Goal: Register for event/course

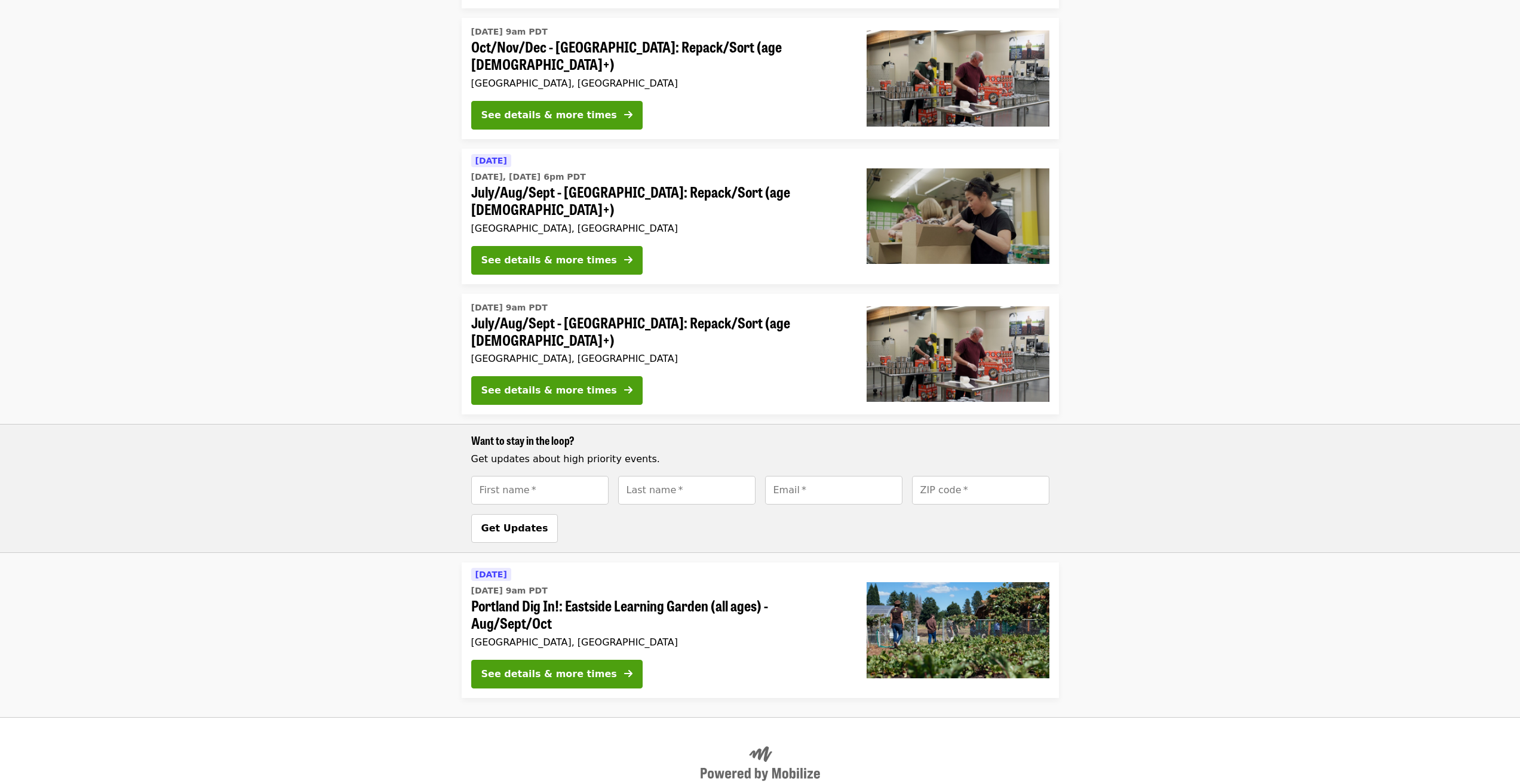
scroll to position [552, 0]
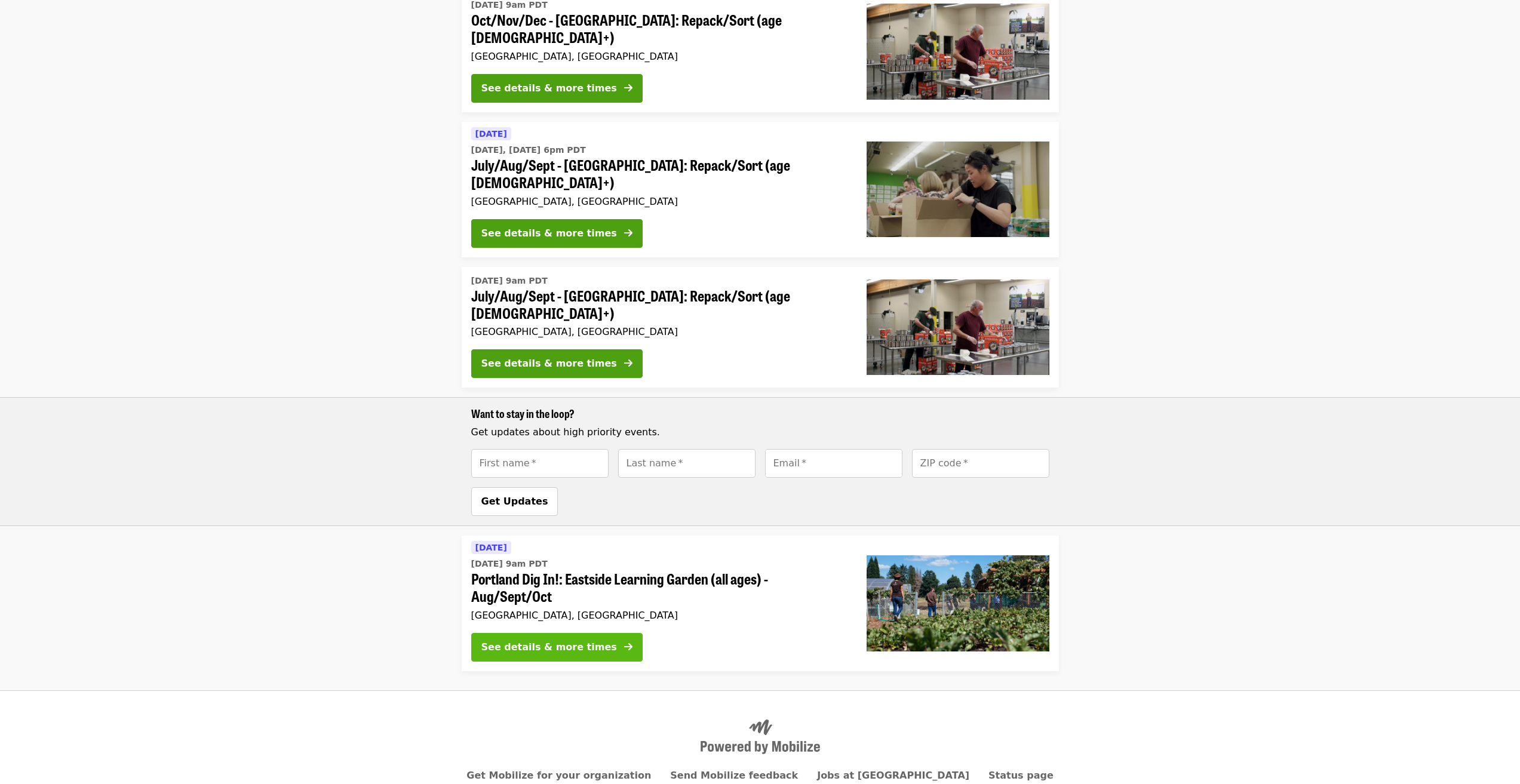
click at [538, 640] on div "See details & more times" at bounding box center [549, 647] width 135 height 14
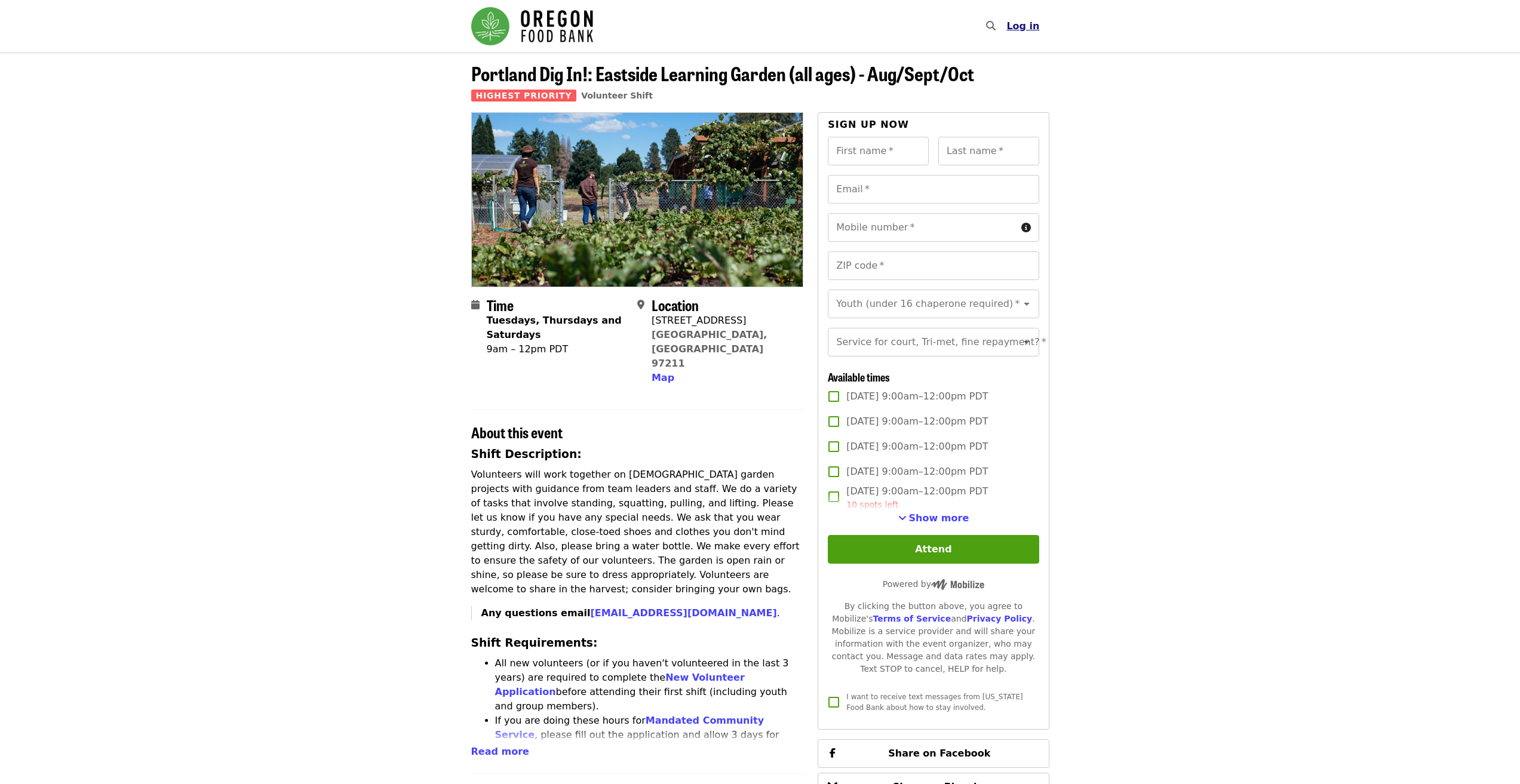
click at [1029, 30] on span "Log in" at bounding box center [1023, 26] width 33 height 11
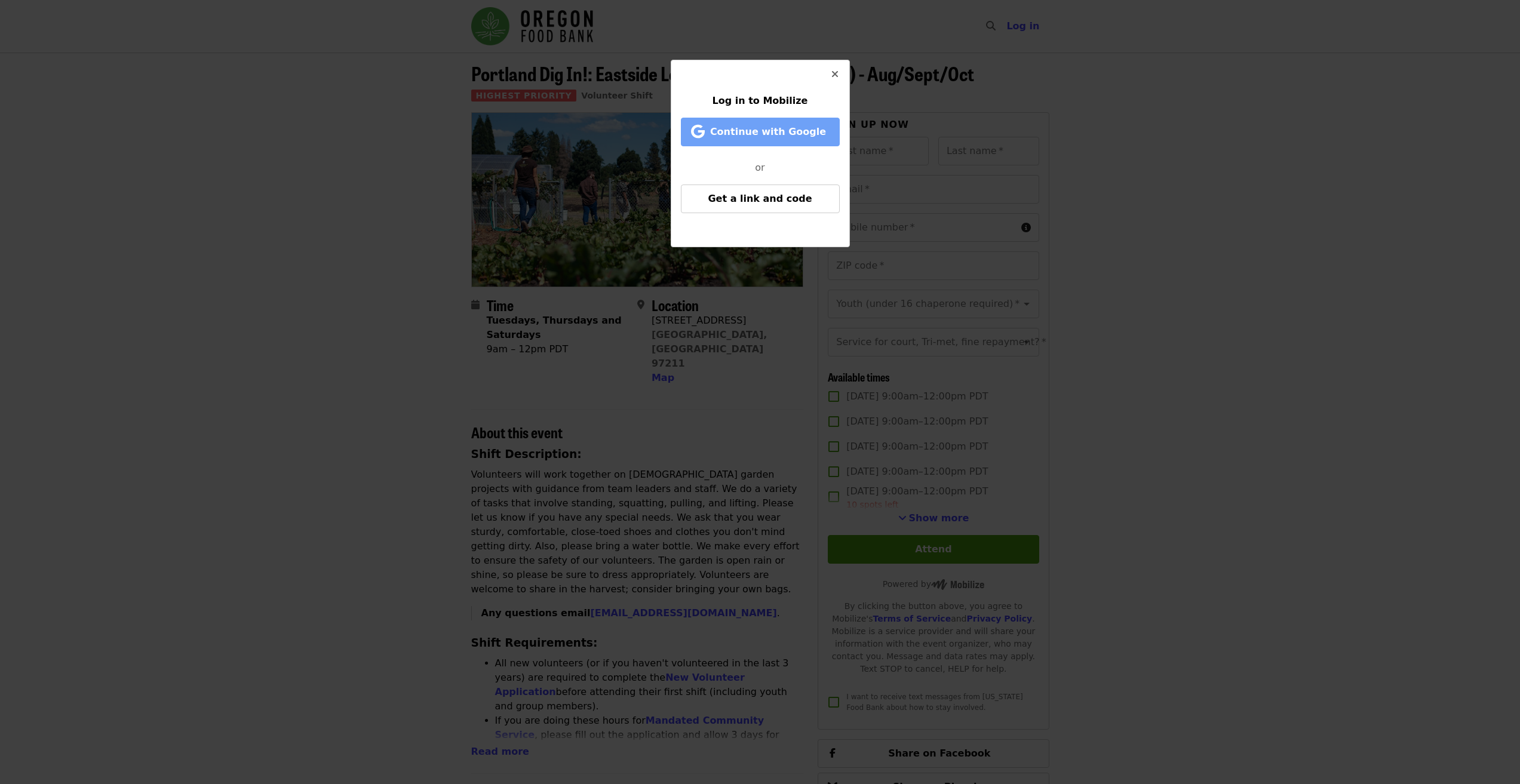
click at [788, 139] on span "Continue with Google" at bounding box center [762, 132] width 135 height 14
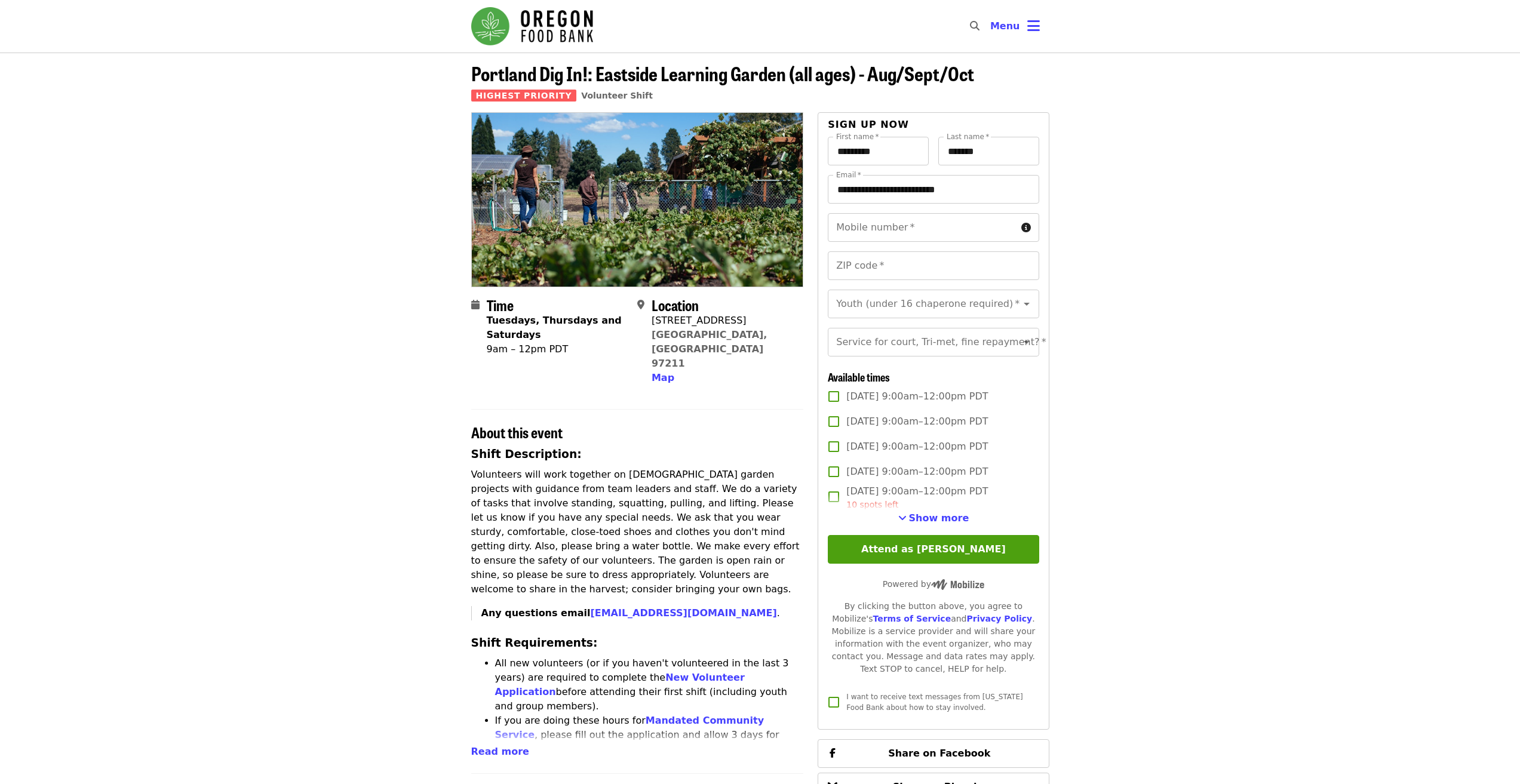
click at [895, 228] on input "Mobile number   *" at bounding box center [922, 228] width 188 height 29
click at [961, 223] on input "Mobile number   *" at bounding box center [922, 228] width 188 height 29
type input "**********"
click at [1009, 266] on input "ZIP code   *" at bounding box center [933, 266] width 211 height 29
click at [967, 268] on input "ZIP code   *" at bounding box center [933, 266] width 211 height 29
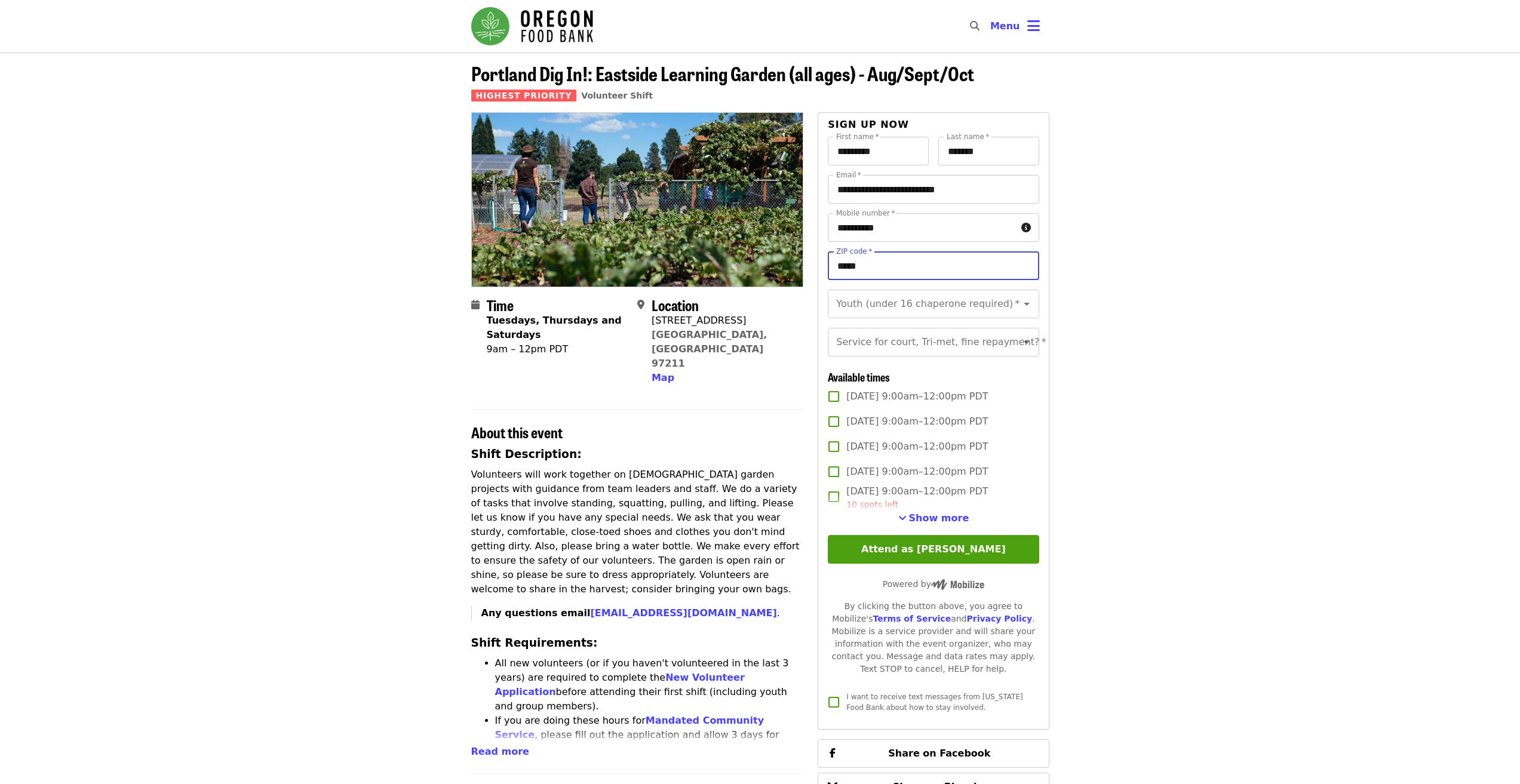
type input "*****"
drag, startPoint x: 1149, startPoint y: 292, endPoint x: 1134, endPoint y: 295, distance: 15.3
click at [1149, 292] on article "Portland Dig In!: [GEOGRAPHIC_DATA] (all ages) - Aug/Sept/Oct Highest Priority …" at bounding box center [760, 627] width 1520 height 1150
click at [1008, 306] on icon "Clear" at bounding box center [1011, 304] width 7 height 7
click at [1020, 304] on icon "Open" at bounding box center [1026, 304] width 14 height 14
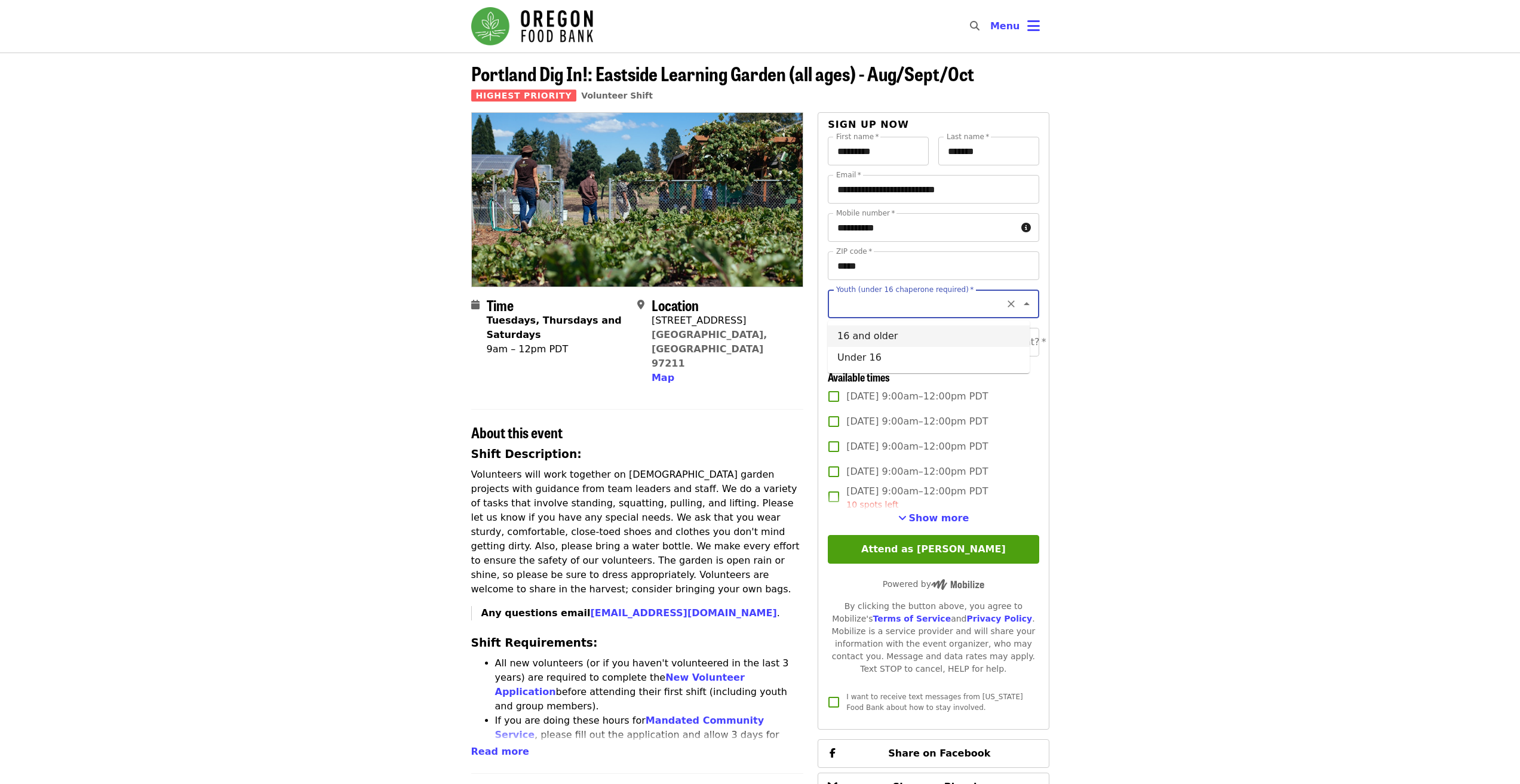
click at [962, 336] on li "16 and older" at bounding box center [928, 336] width 202 height 21
type input "**********"
click at [1020, 349] on icon "Open" at bounding box center [1026, 342] width 14 height 14
click at [954, 387] on li "No" at bounding box center [928, 383] width 202 height 21
type input "**"
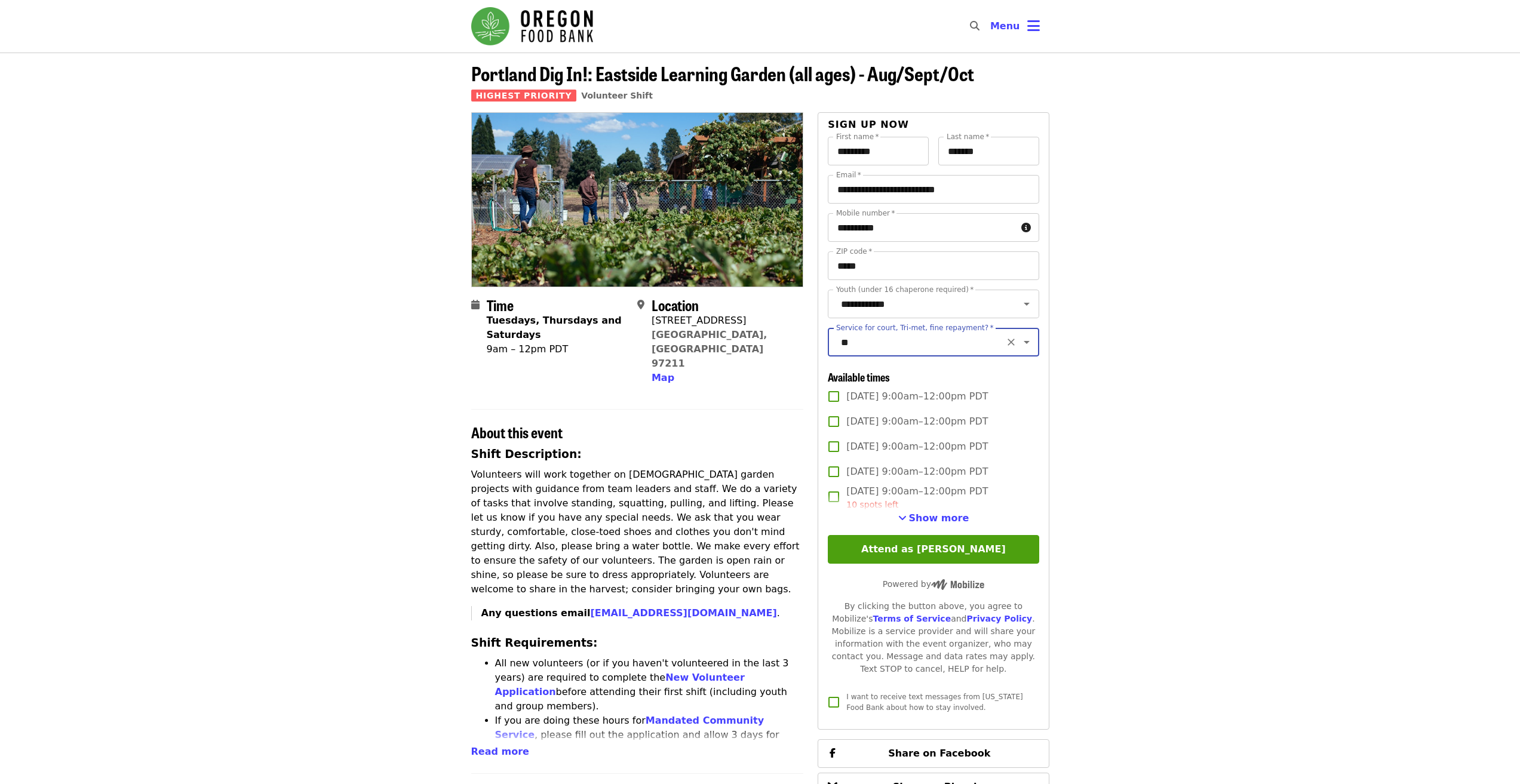
click at [1122, 433] on article "Portland Dig In!: [GEOGRAPHIC_DATA] (all ages) - Aug/Sept/Oct Highest Priority …" at bounding box center [760, 627] width 1520 height 1150
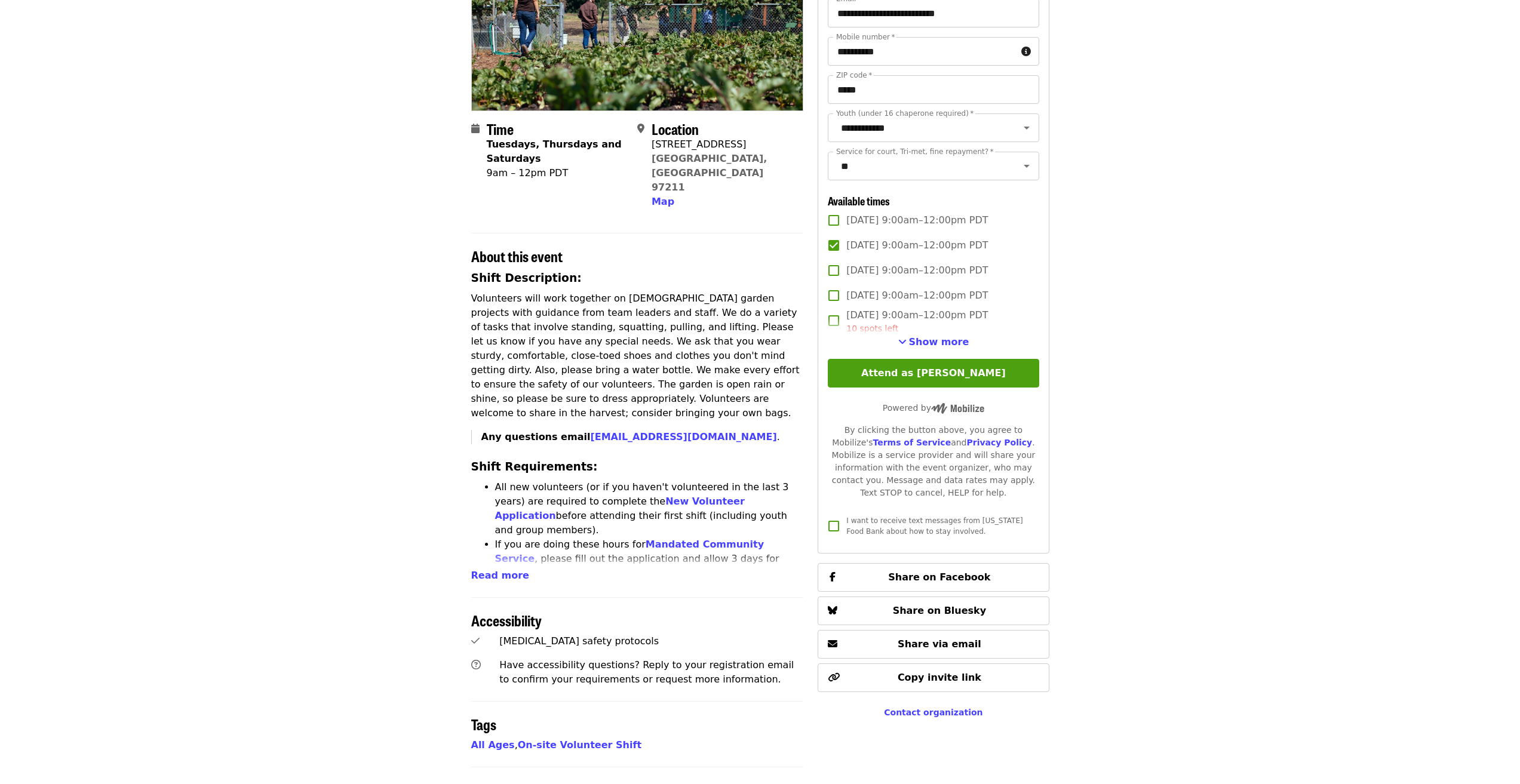
scroll to position [179, 0]
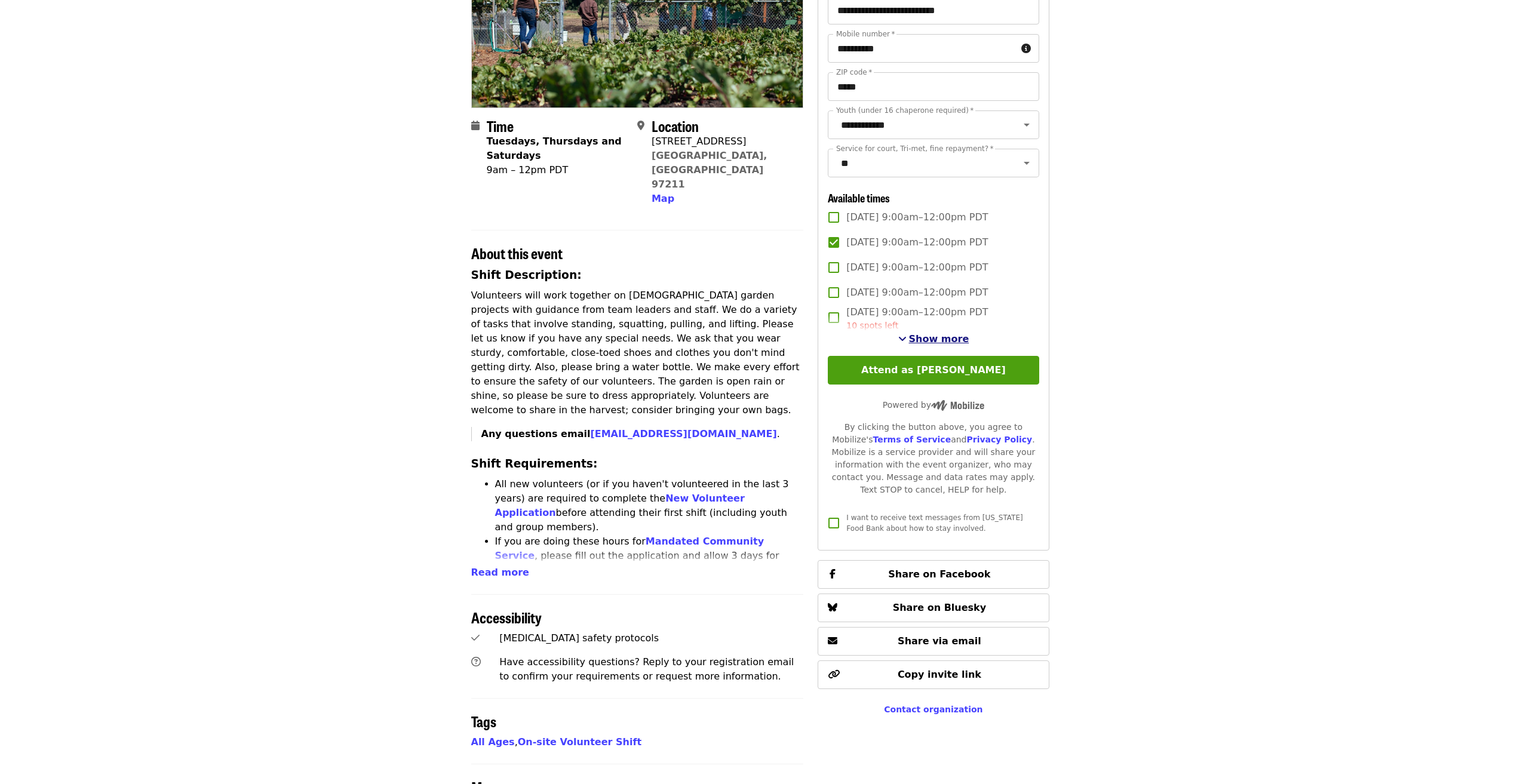
click at [942, 344] on span "Show more" at bounding box center [939, 339] width 60 height 11
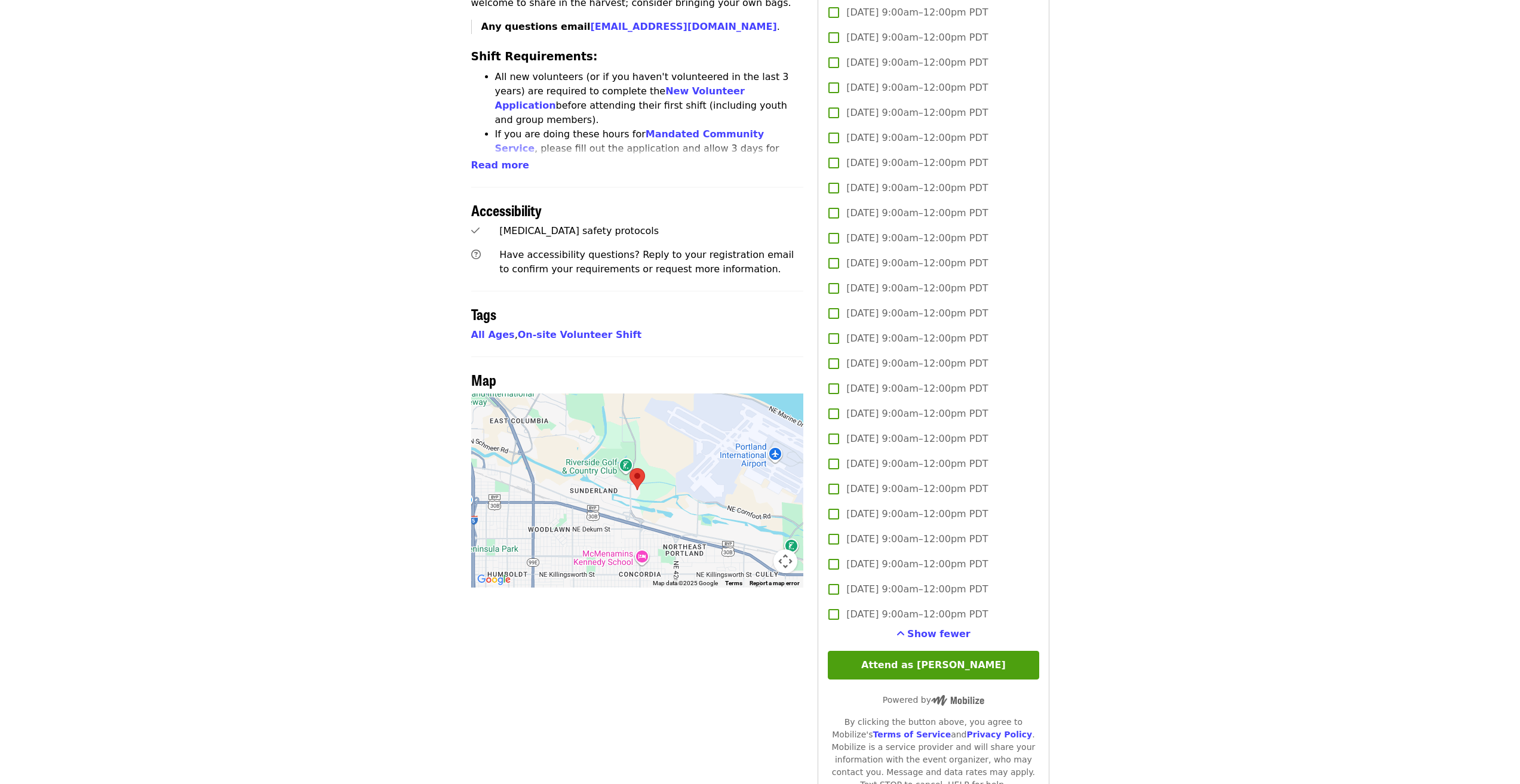
scroll to position [597, 0]
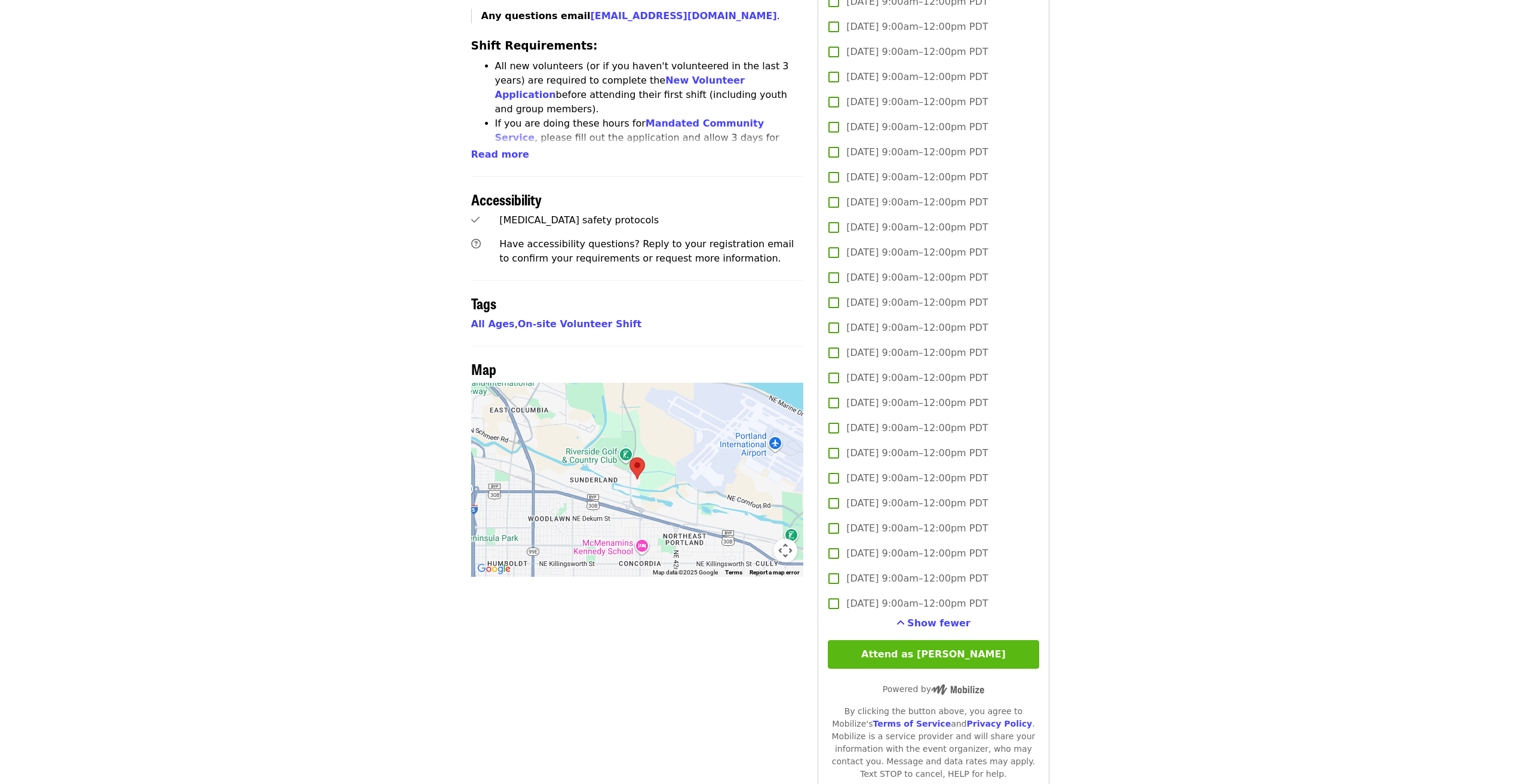
click at [933, 669] on button "Attend as [PERSON_NAME]" at bounding box center [933, 655] width 211 height 29
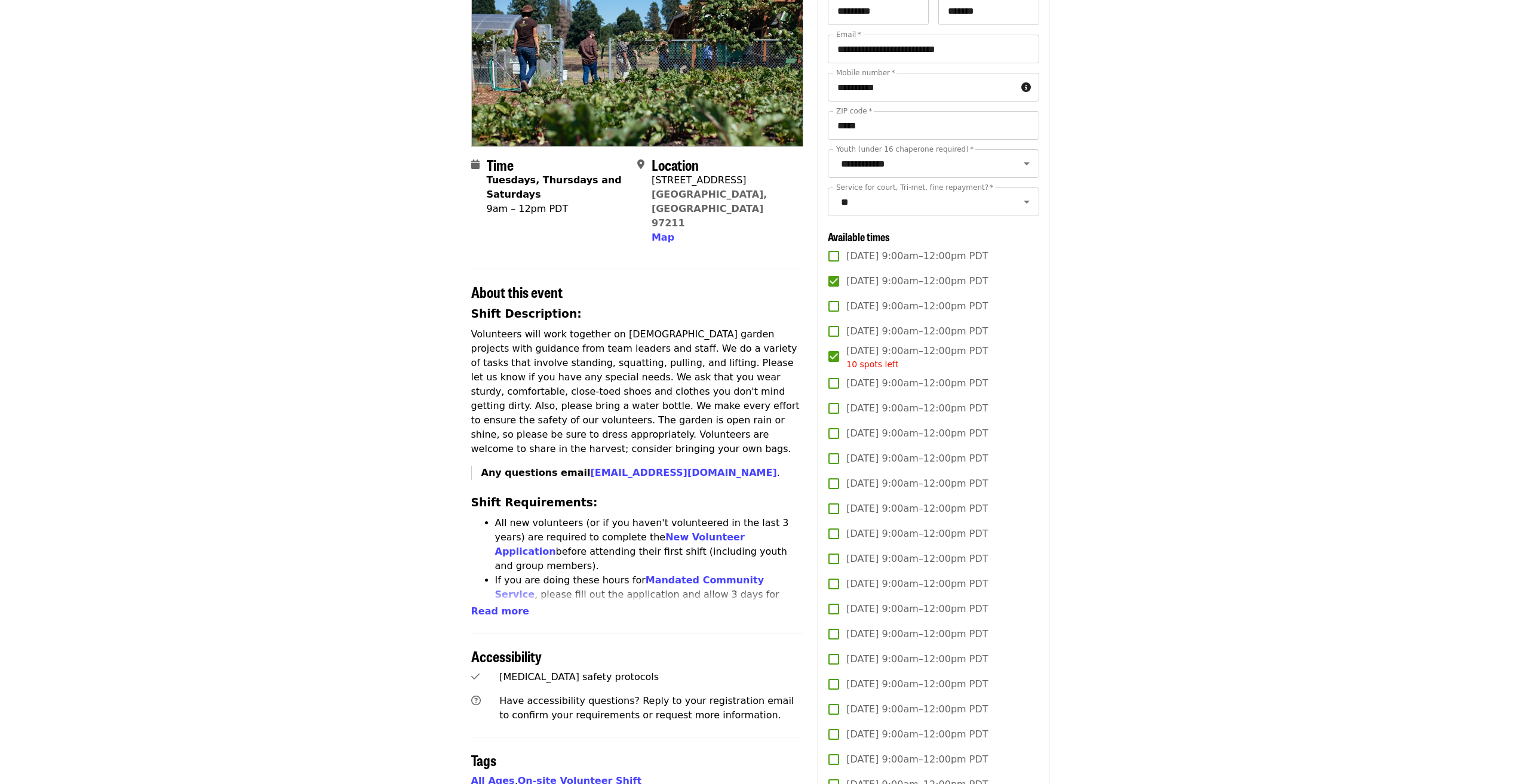
scroll to position [0, 0]
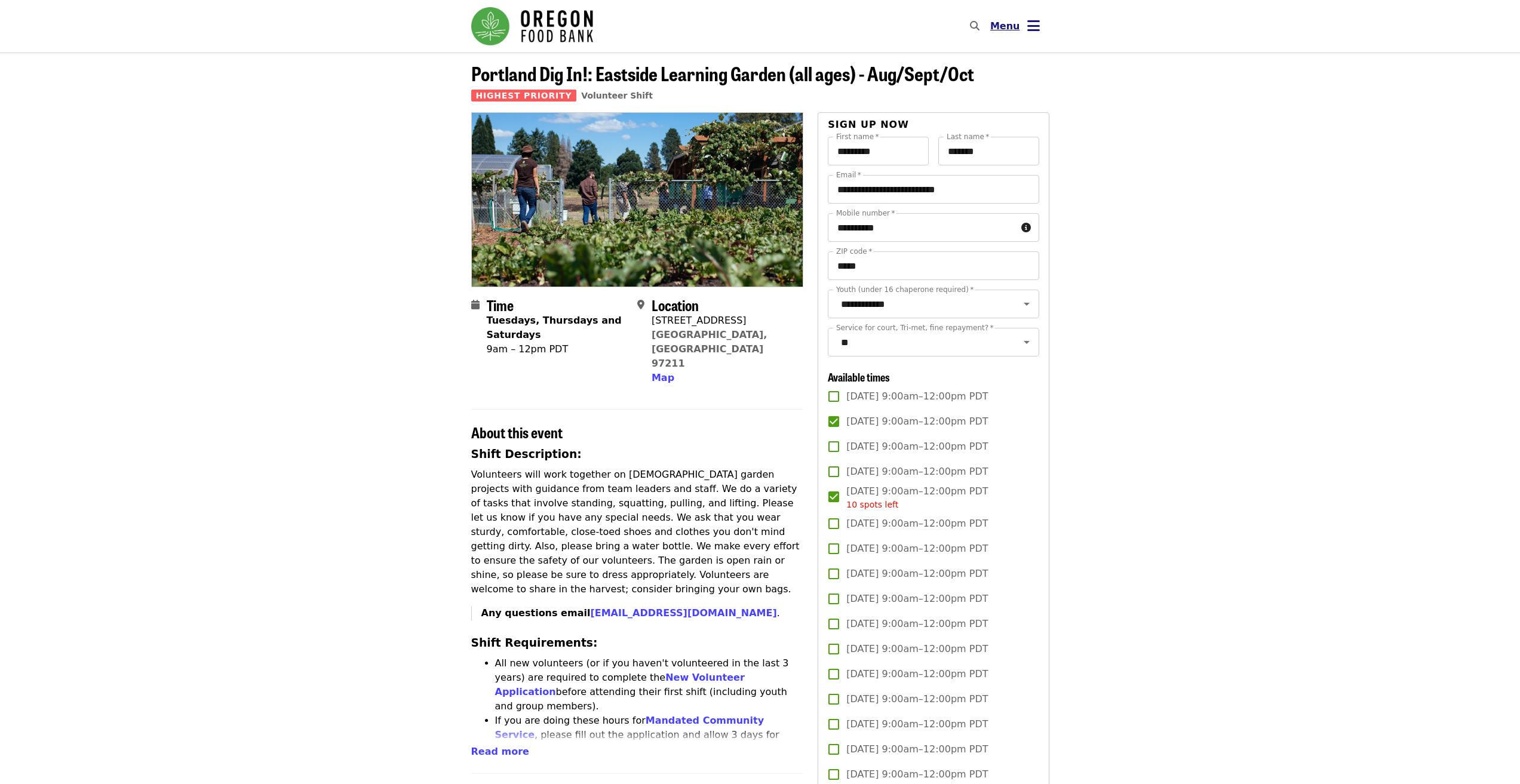
click at [1017, 22] on span "Menu" at bounding box center [1005, 26] width 30 height 11
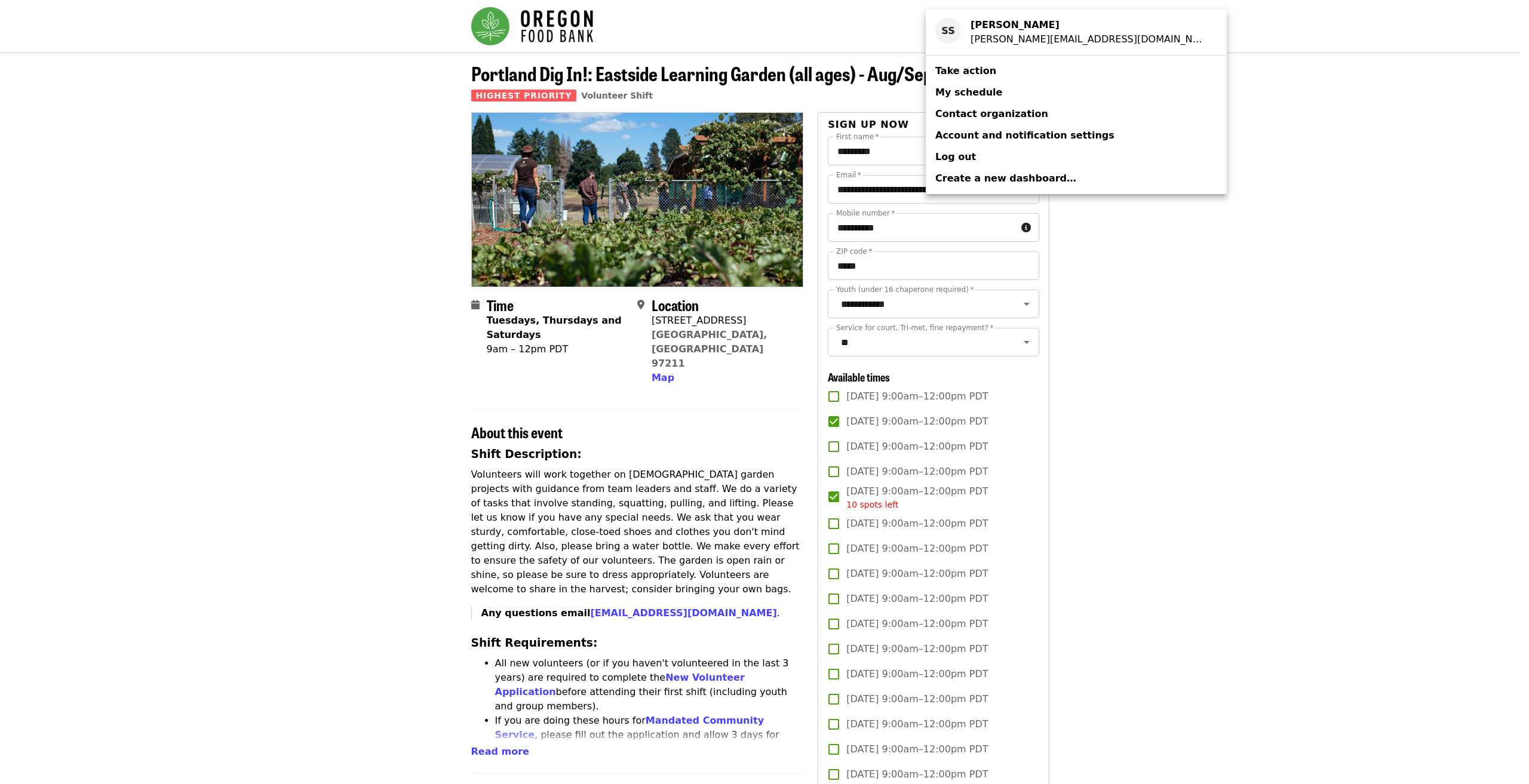
click at [977, 99] on span "My schedule" at bounding box center [968, 92] width 67 height 14
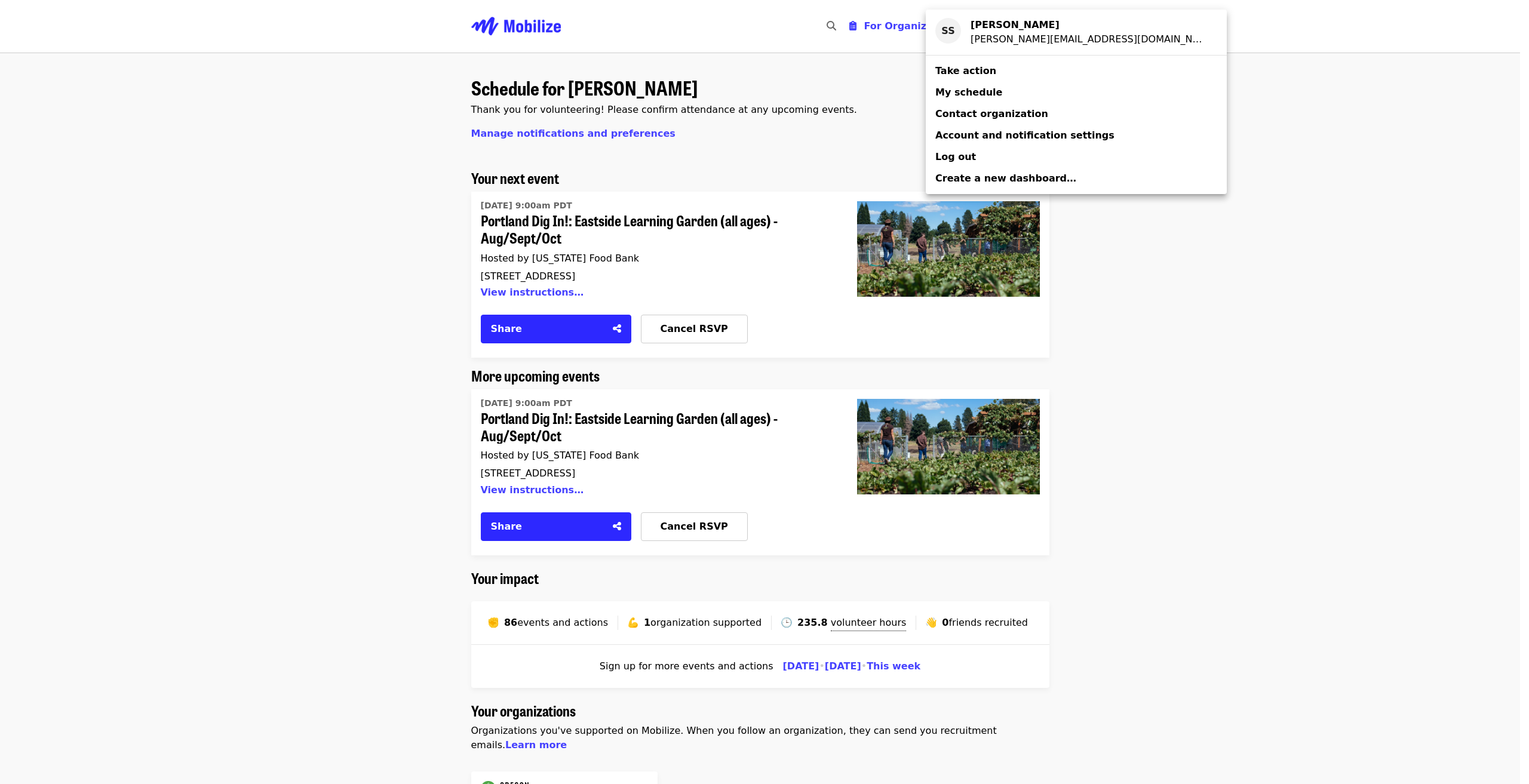
click at [1210, 427] on div "Account menu" at bounding box center [764, 392] width 1529 height 784
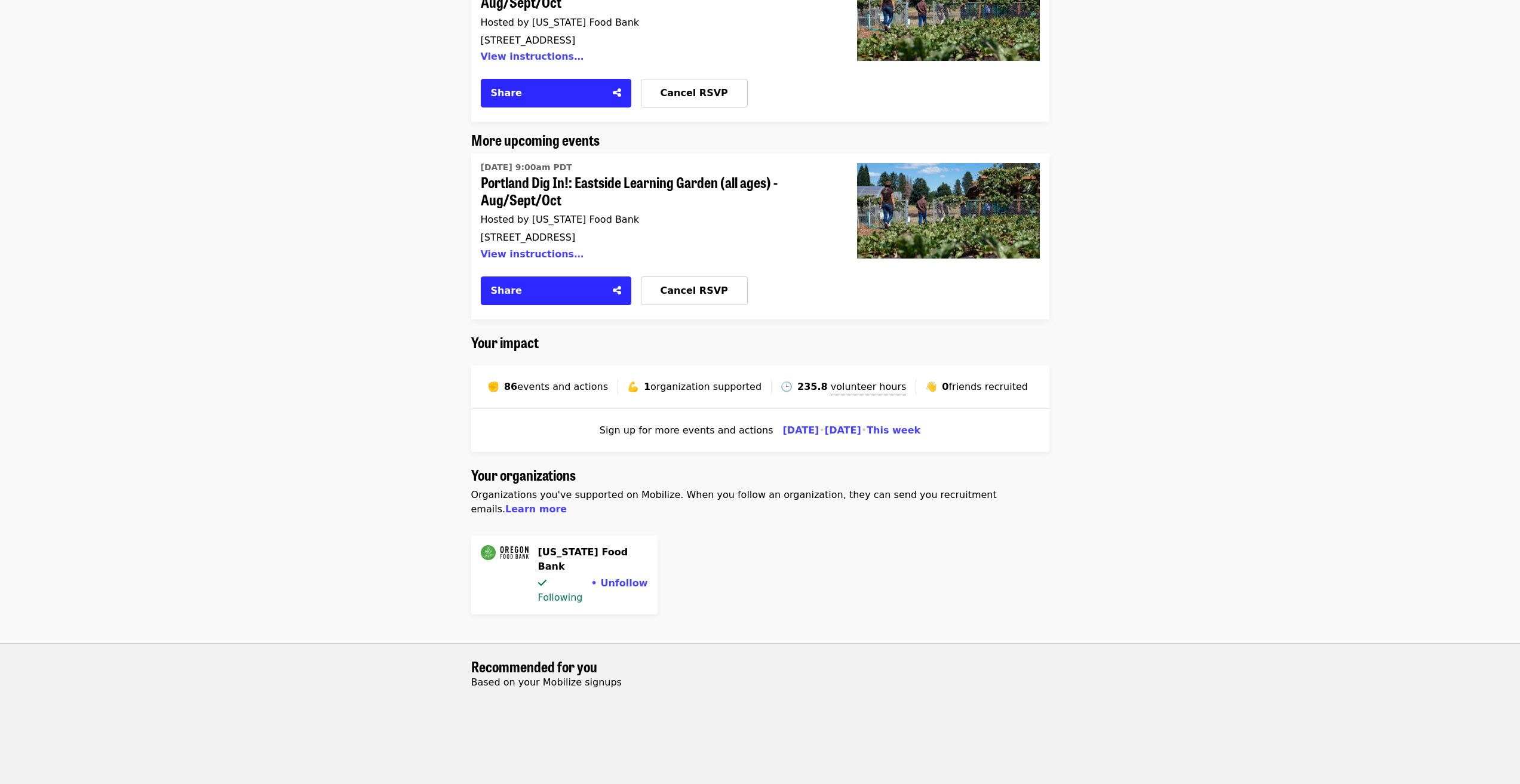
scroll to position [239, 0]
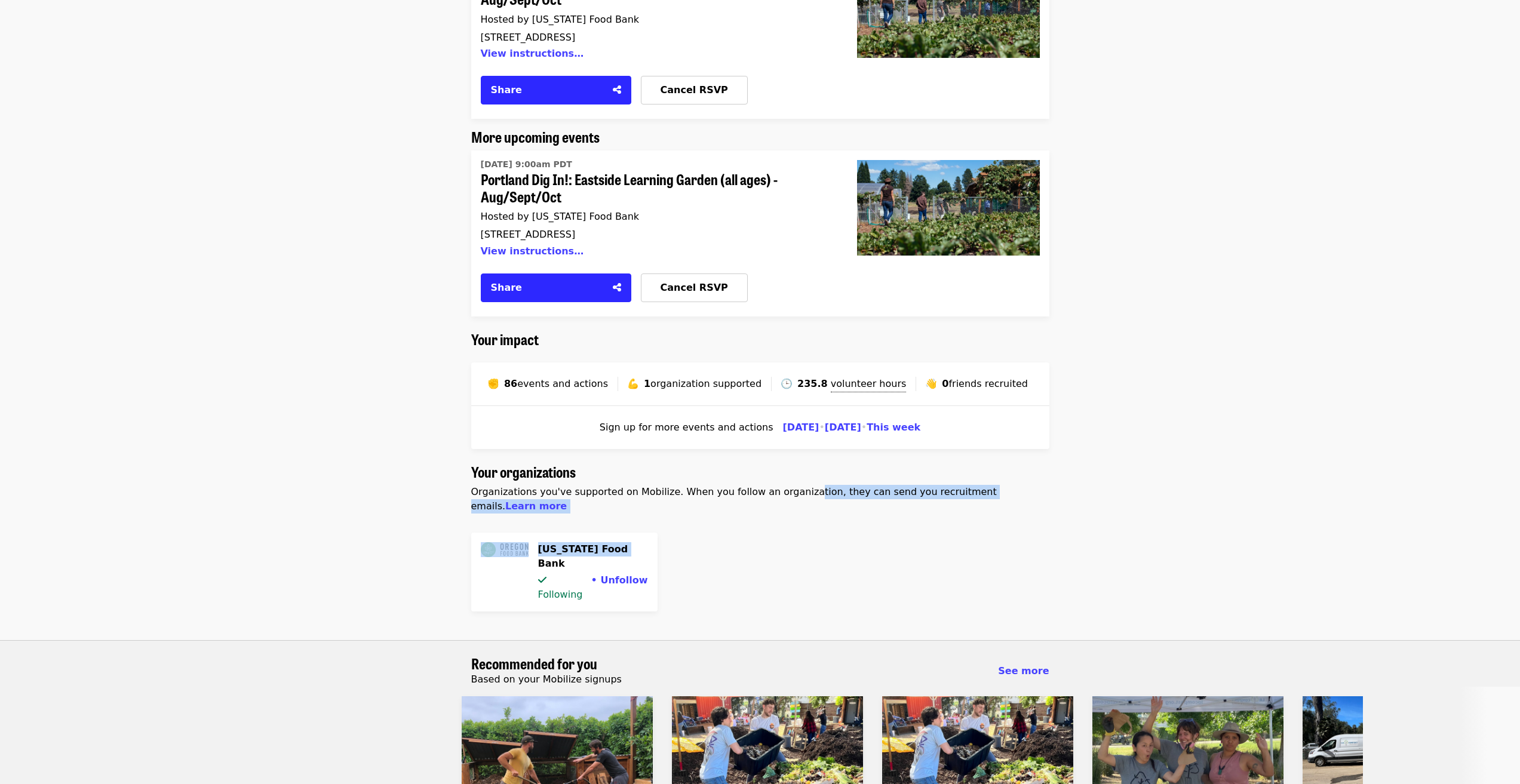
drag, startPoint x: 792, startPoint y: 498, endPoint x: 864, endPoint y: 508, distance: 72.7
click at [864, 508] on div "Your organizations Organizations you've supported on Mobilize. When you follow …" at bounding box center [761, 538] width 578 height 148
click at [909, 545] on div "[US_STATE] Food Bank Following • Unfollow" at bounding box center [761, 567] width 578 height 88
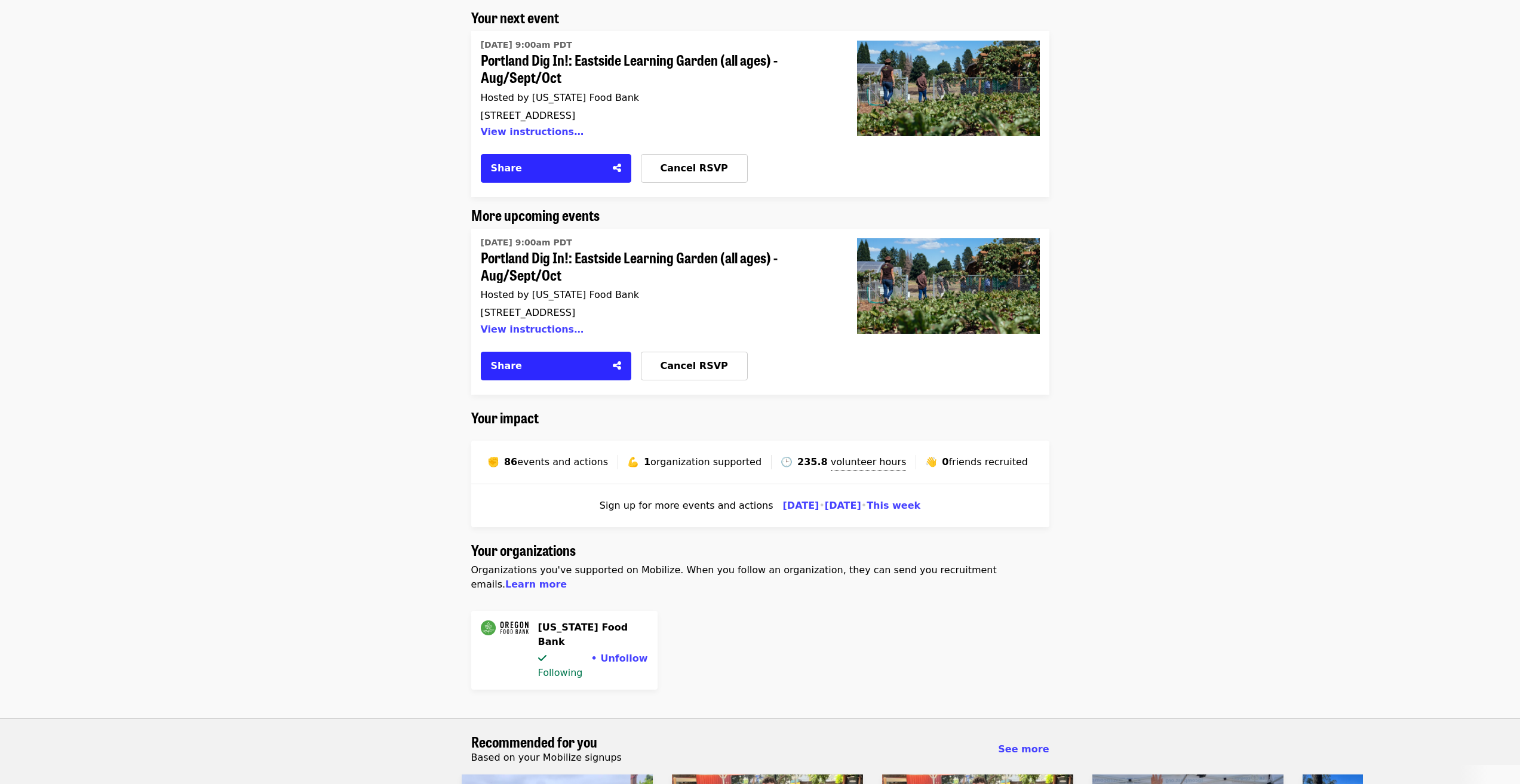
scroll to position [0, 0]
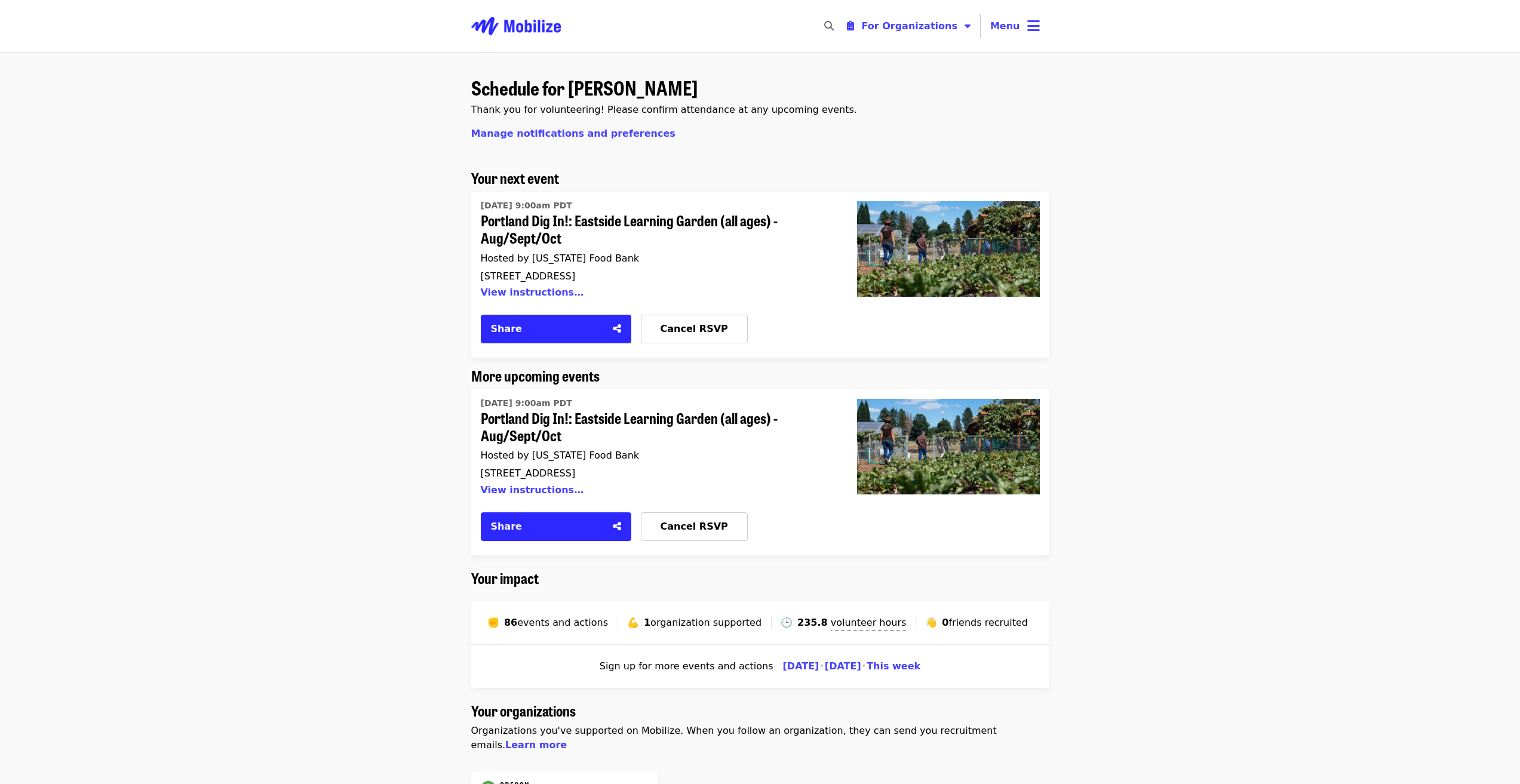
click at [521, 12] on img "Main navigation" at bounding box center [516, 26] width 90 height 38
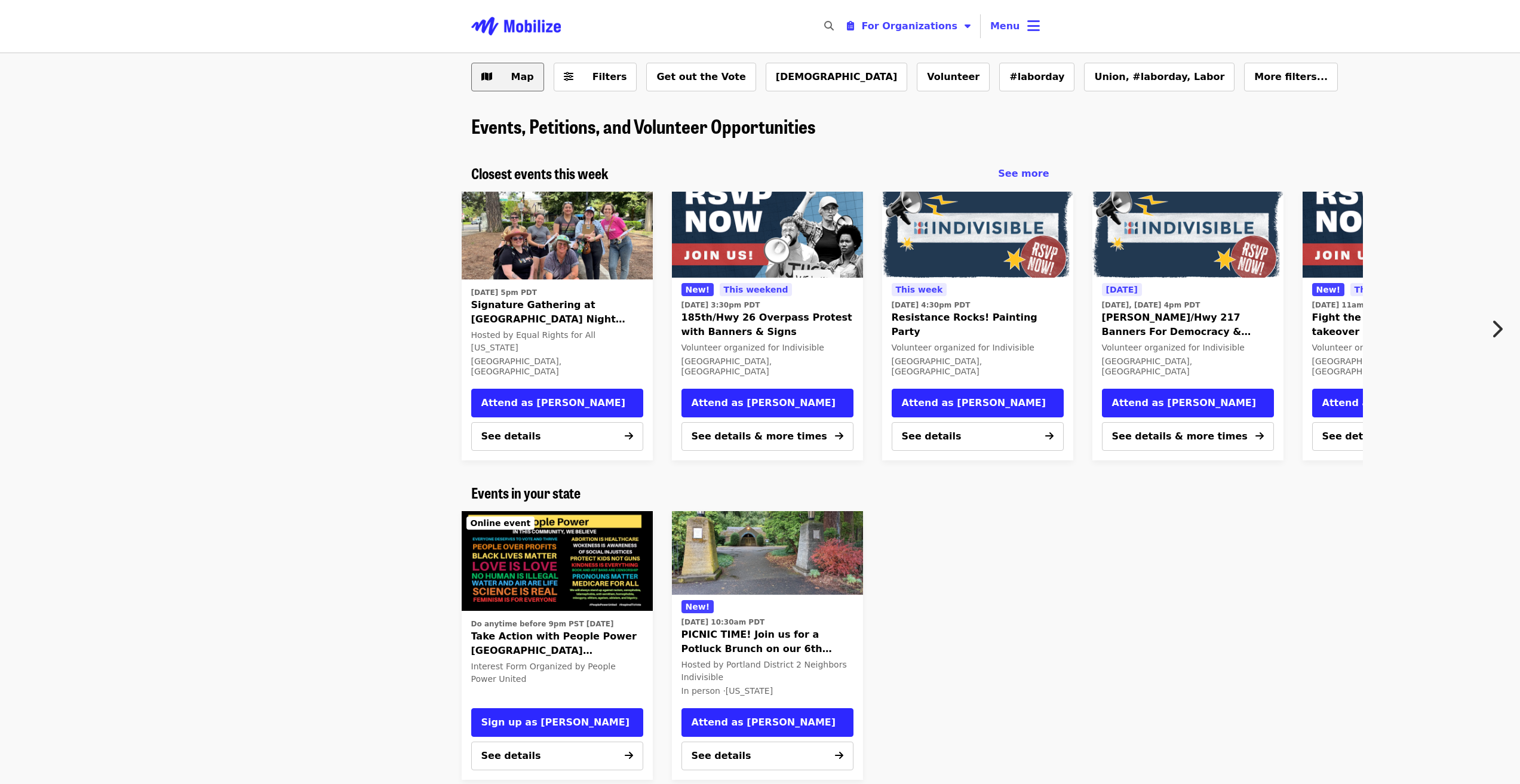
click at [505, 78] on span "Map" at bounding box center [516, 77] width 35 height 14
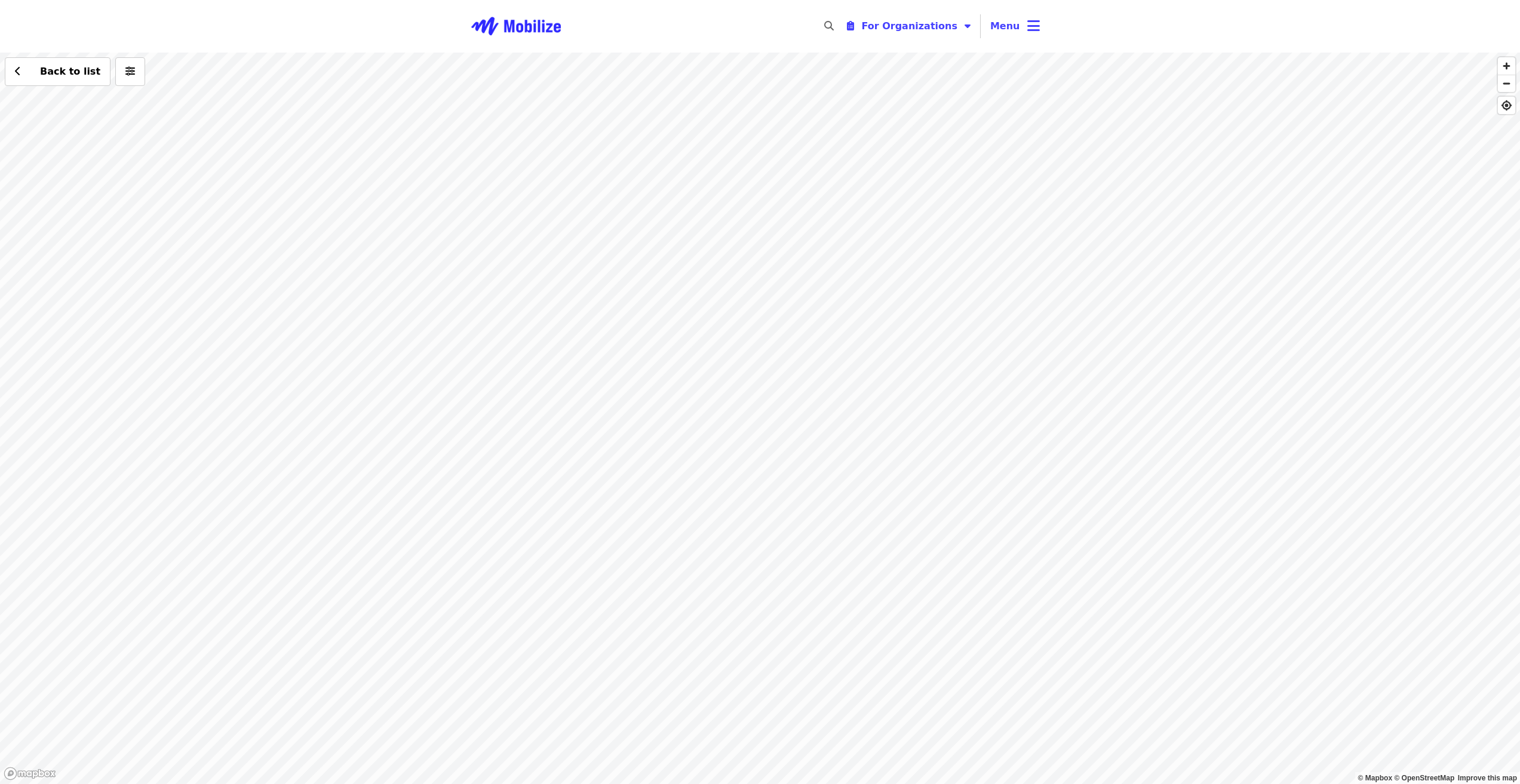
drag, startPoint x: 311, startPoint y: 237, endPoint x: 872, endPoint y: 302, distance: 564.8
click at [871, 302] on div "Back to list" at bounding box center [760, 418] width 1520 height 732
drag, startPoint x: 792, startPoint y: 348, endPoint x: 892, endPoint y: 509, distance: 189.5
click at [892, 509] on div "Back to list" at bounding box center [760, 418] width 1520 height 732
click at [647, 396] on div "Back to list" at bounding box center [760, 418] width 1520 height 732
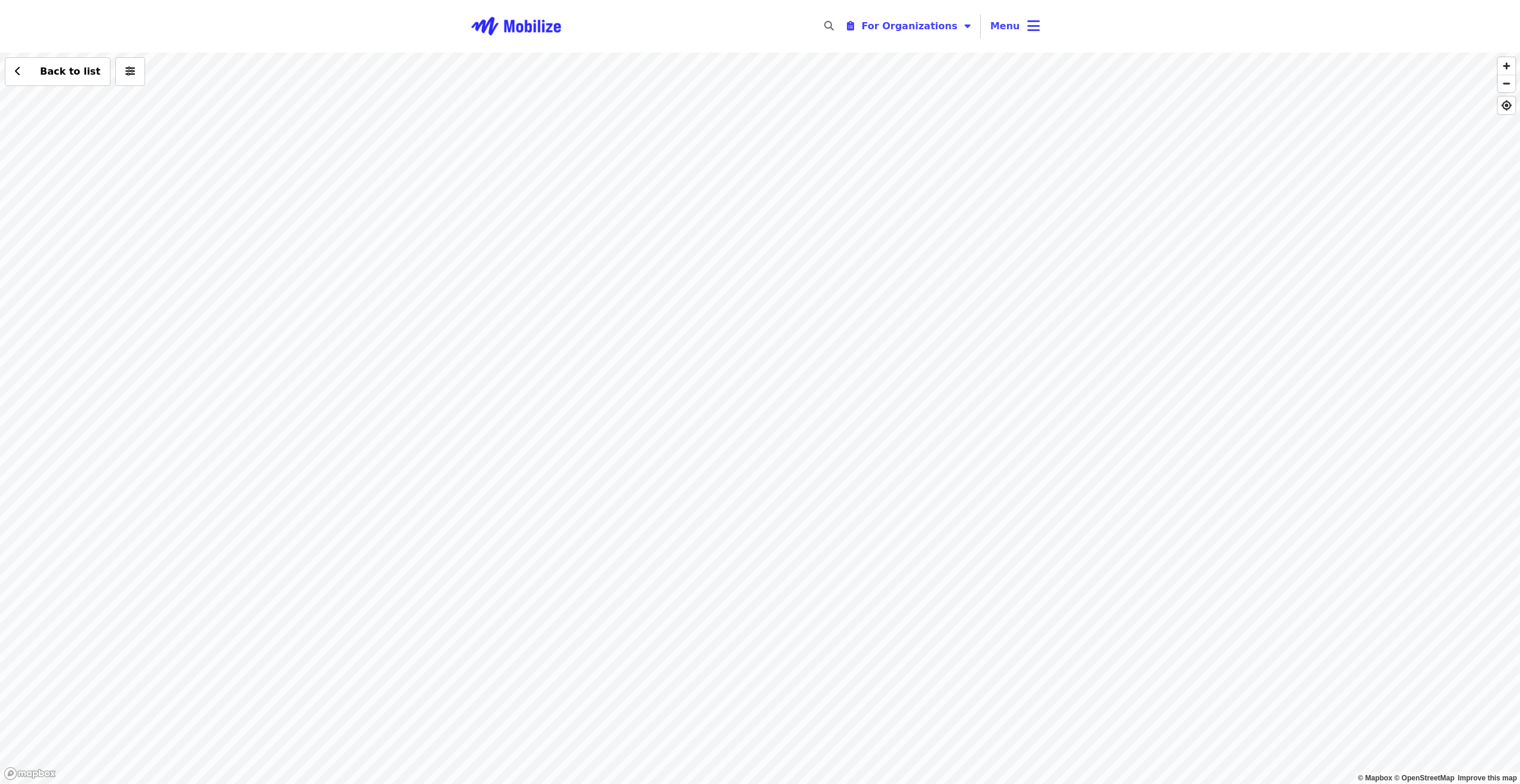
drag, startPoint x: 681, startPoint y: 584, endPoint x: 690, endPoint y: 523, distance: 61.7
click at [689, 528] on div "Back to list" at bounding box center [760, 418] width 1520 height 732
click at [707, 480] on div "Back to list" at bounding box center [760, 418] width 1520 height 732
drag, startPoint x: 658, startPoint y: 465, endPoint x: 828, endPoint y: 404, distance: 180.6
click at [873, 376] on div "Back to list" at bounding box center [760, 418] width 1520 height 732
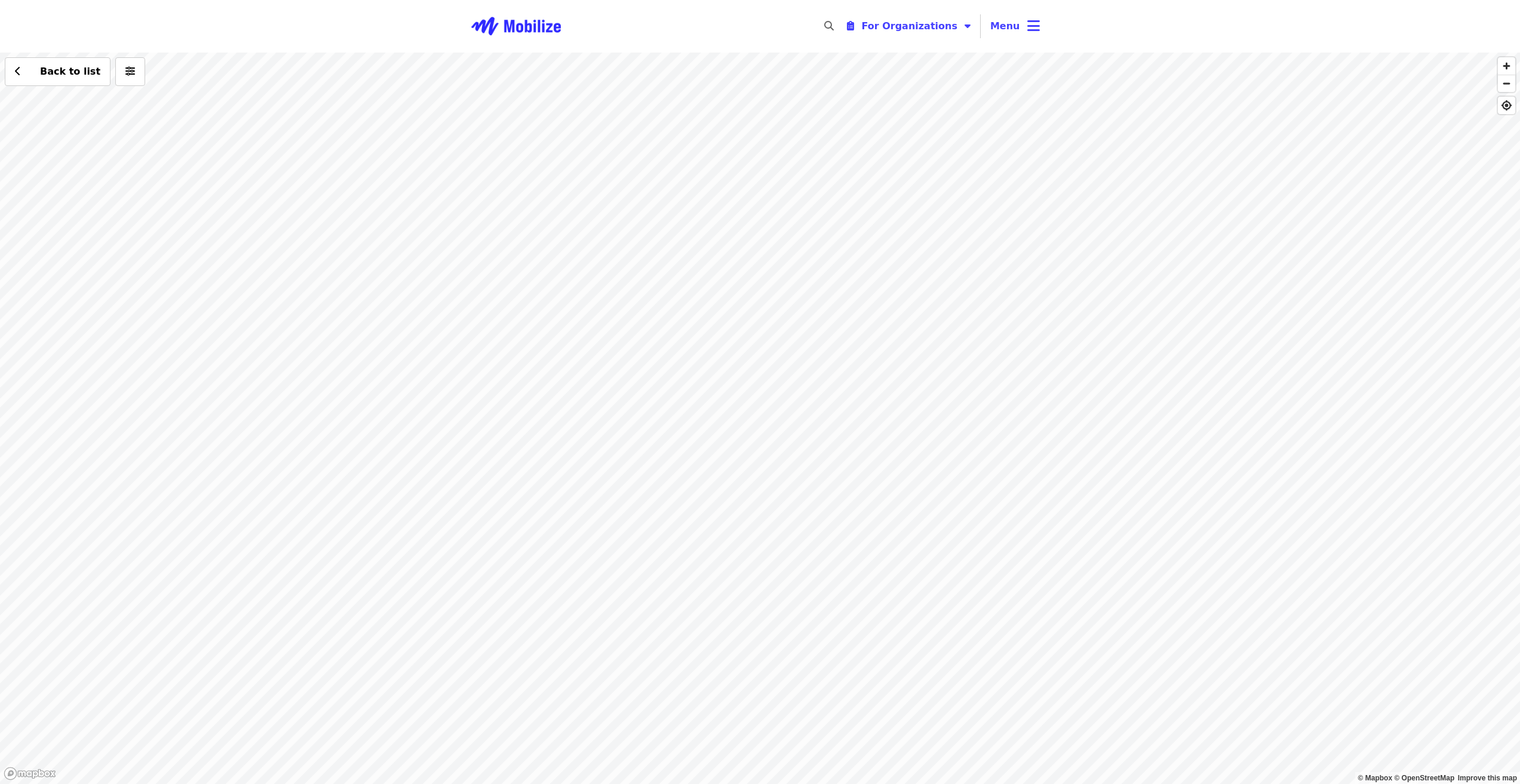
drag, startPoint x: 579, startPoint y: 491, endPoint x: 673, endPoint y: 349, distance: 170.3
click at [674, 353] on div "Back to list" at bounding box center [760, 418] width 1520 height 732
click at [580, 307] on div "Back to list" at bounding box center [760, 418] width 1520 height 732
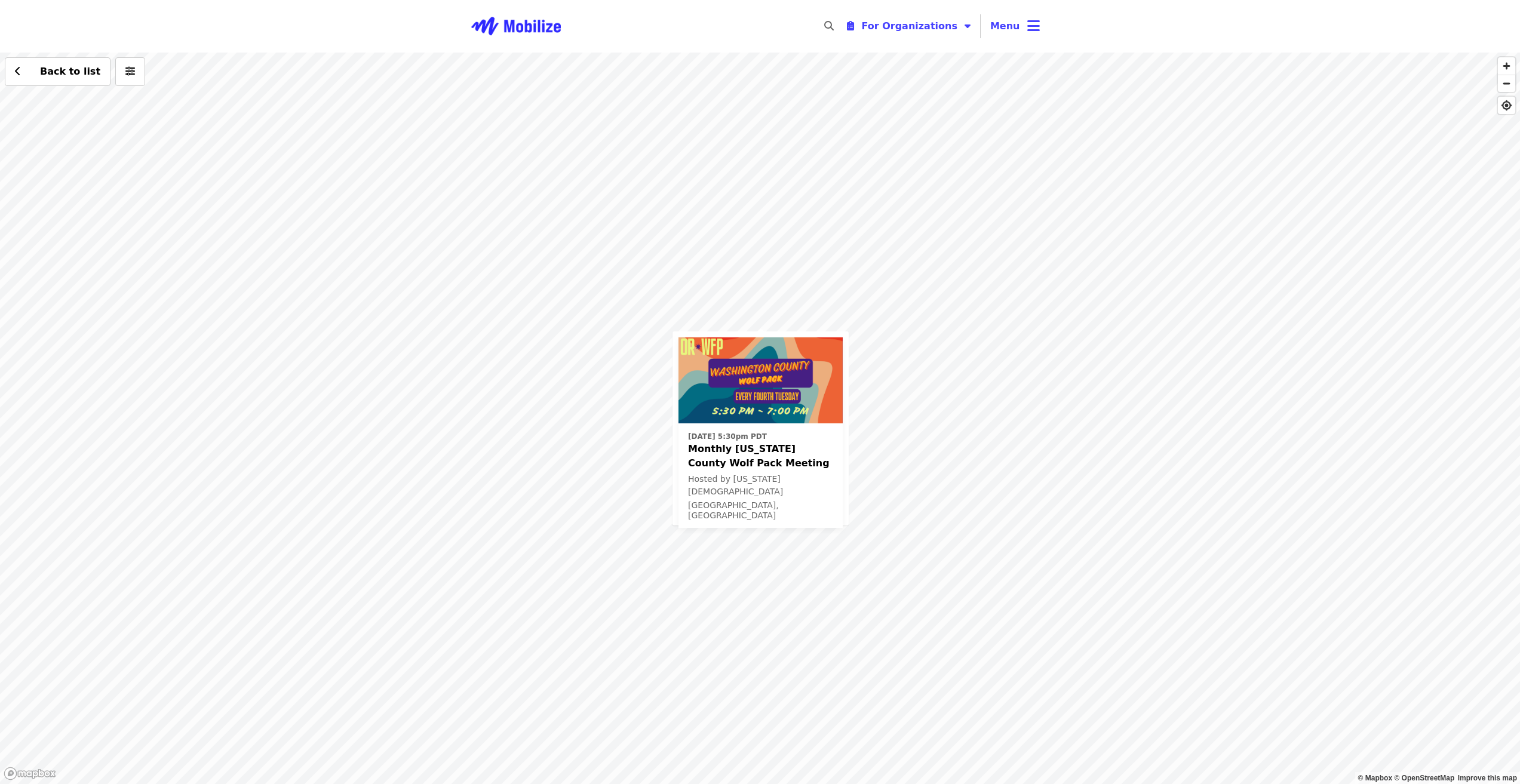
click at [745, 459] on span "Monthly [US_STATE] County Wolf Pack Meeting" at bounding box center [761, 456] width 145 height 29
click at [199, 601] on div "[DATE] 5:30pm PDT Monthly [US_STATE] County Wolf Pack Meeting Hosted by [US_STA…" at bounding box center [760, 418] width 1520 height 732
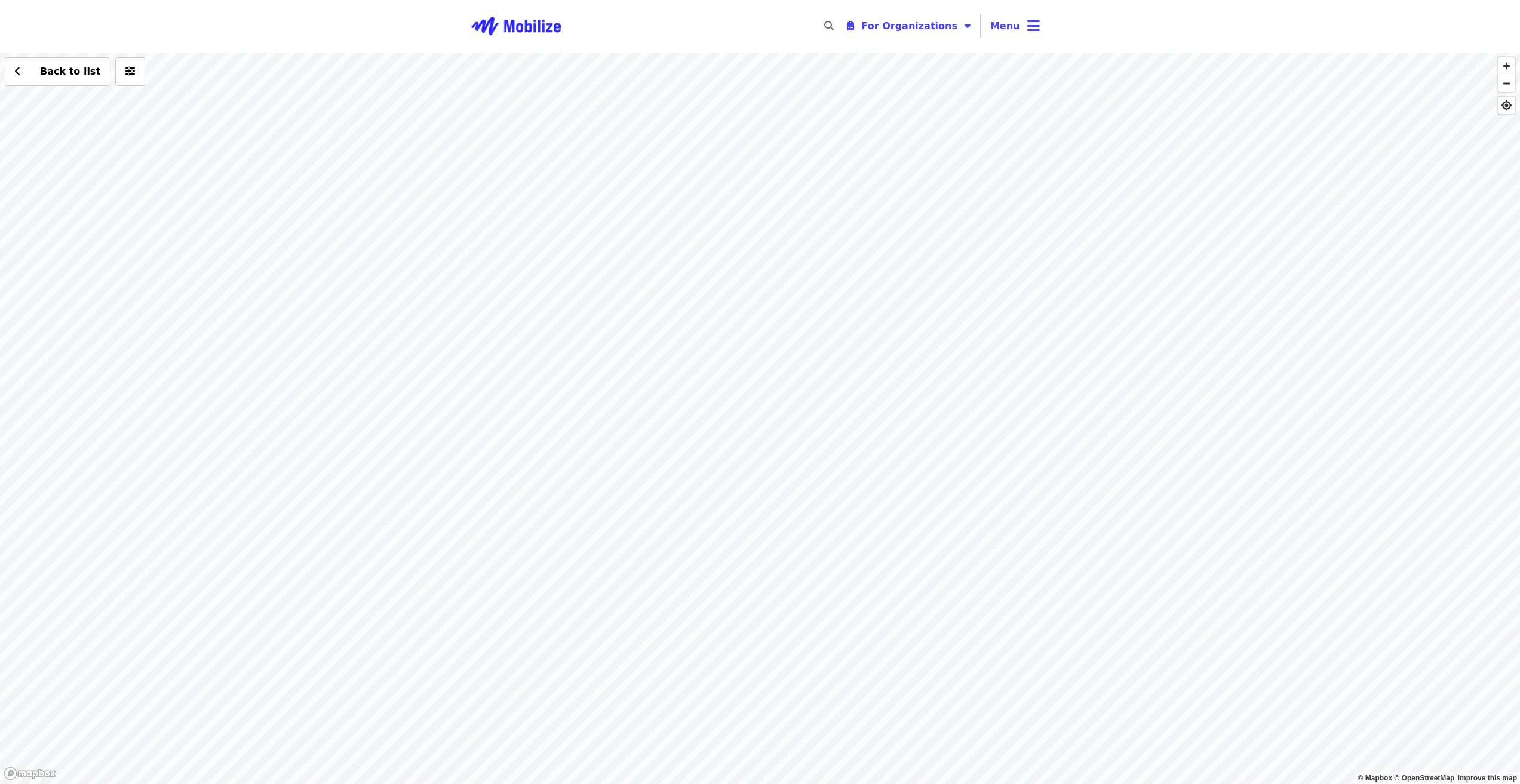
click at [202, 591] on div "Back to list" at bounding box center [760, 418] width 1520 height 732
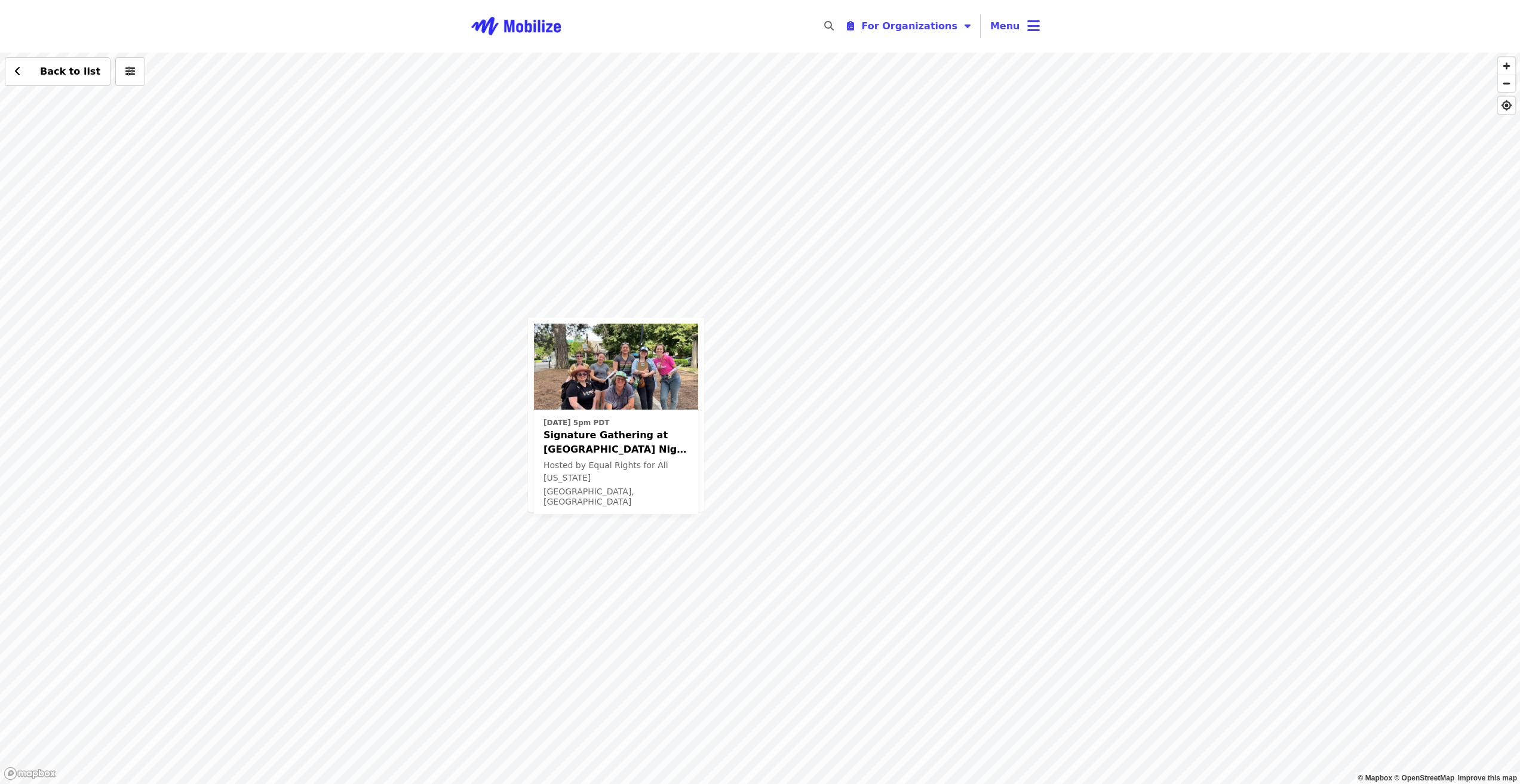
drag, startPoint x: 1144, startPoint y: 486, endPoint x: 903, endPoint y: 473, distance: 241.4
click at [906, 473] on div "[DATE] 5pm PDT Signature Gathering at [GEOGRAPHIC_DATA] Night Market Hosted by …" at bounding box center [760, 418] width 1520 height 732
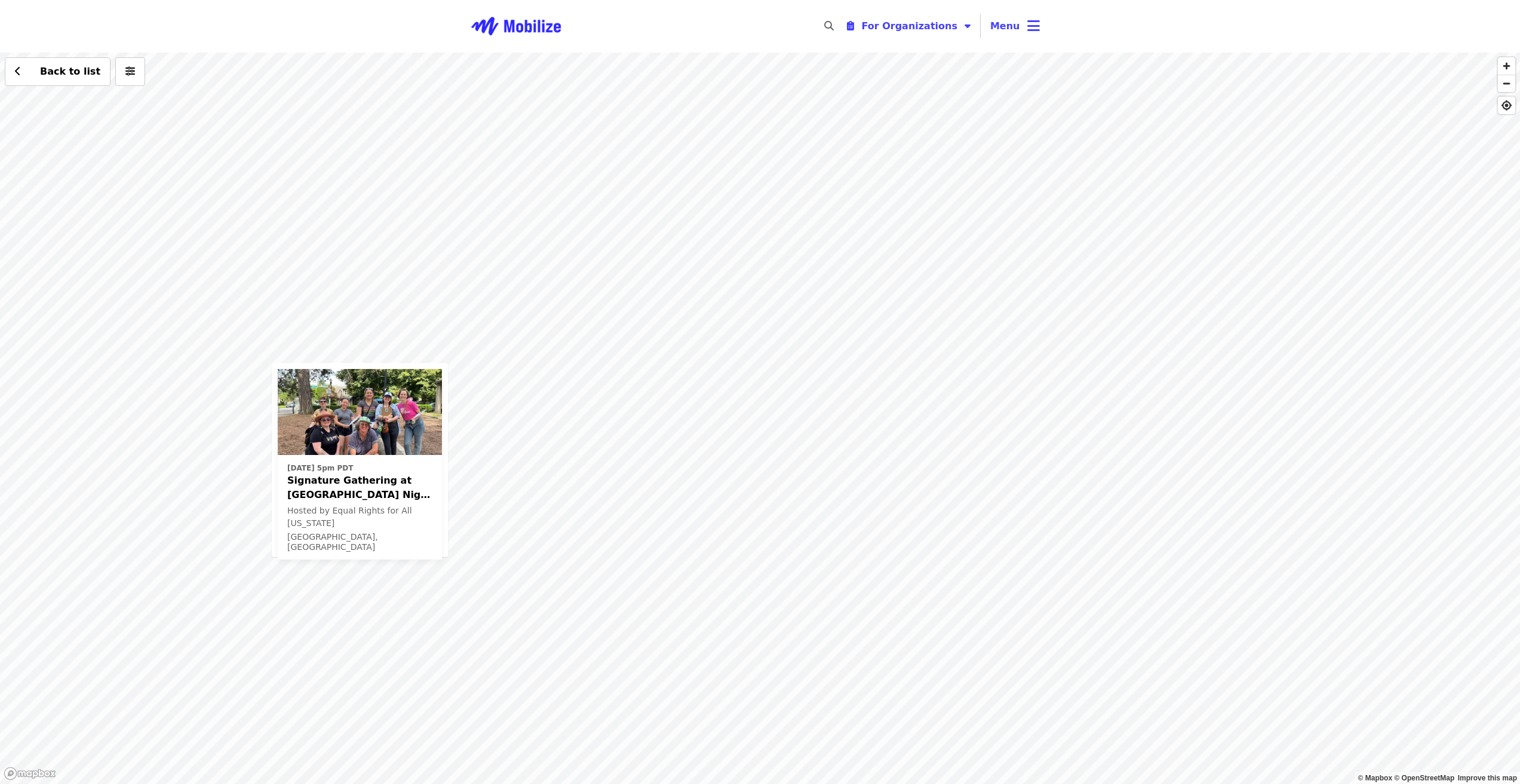
drag, startPoint x: 1081, startPoint y: 457, endPoint x: 849, endPoint y: 530, distance: 243.2
click at [859, 536] on div "[DATE] 5pm PDT Signature Gathering at [GEOGRAPHIC_DATA] Night Market Hosted by …" at bounding box center [760, 418] width 1520 height 732
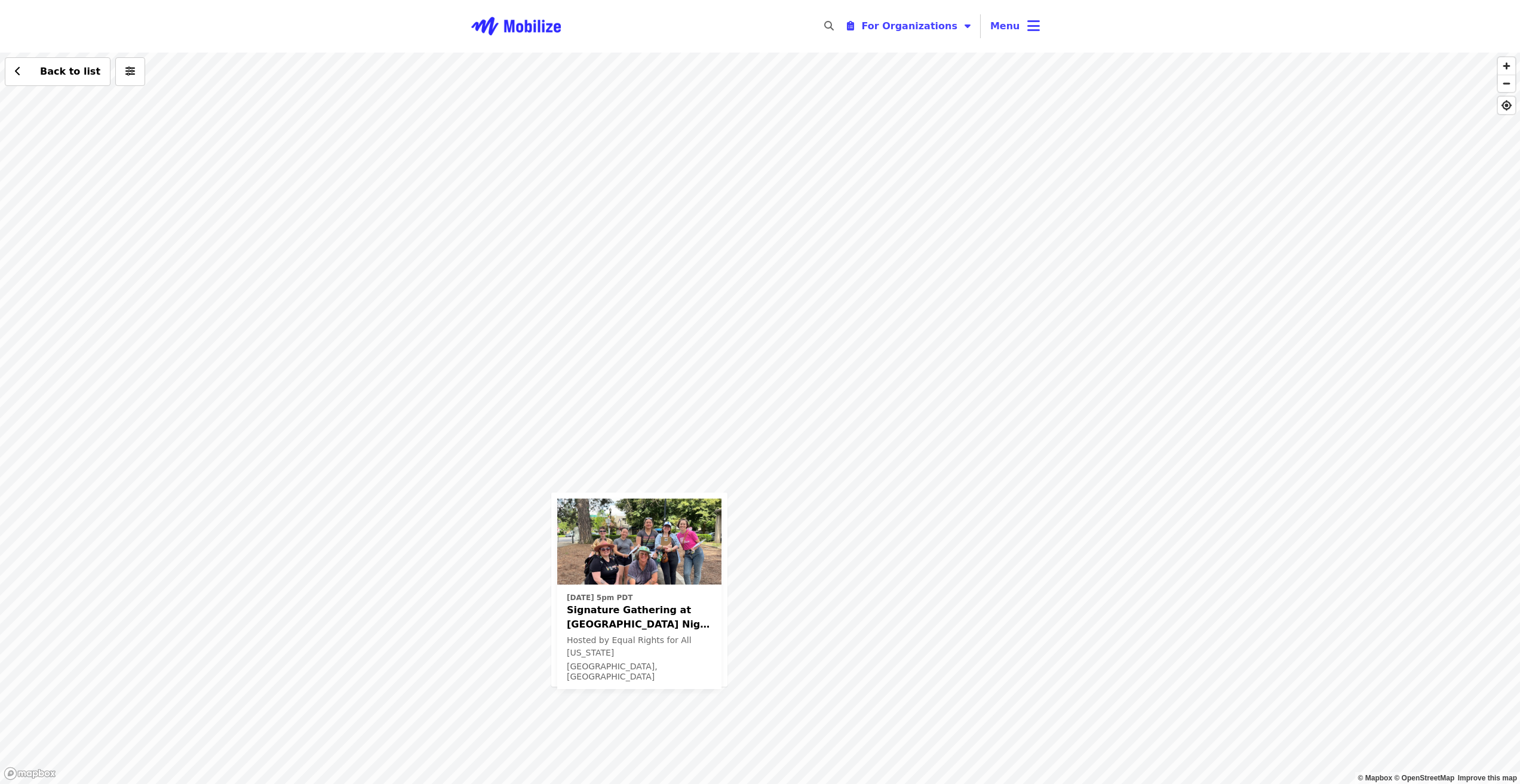
click at [1058, 431] on div "[DATE] 5pm PDT Signature Gathering at [GEOGRAPHIC_DATA] Night Market Hosted by …" at bounding box center [760, 418] width 1520 height 732
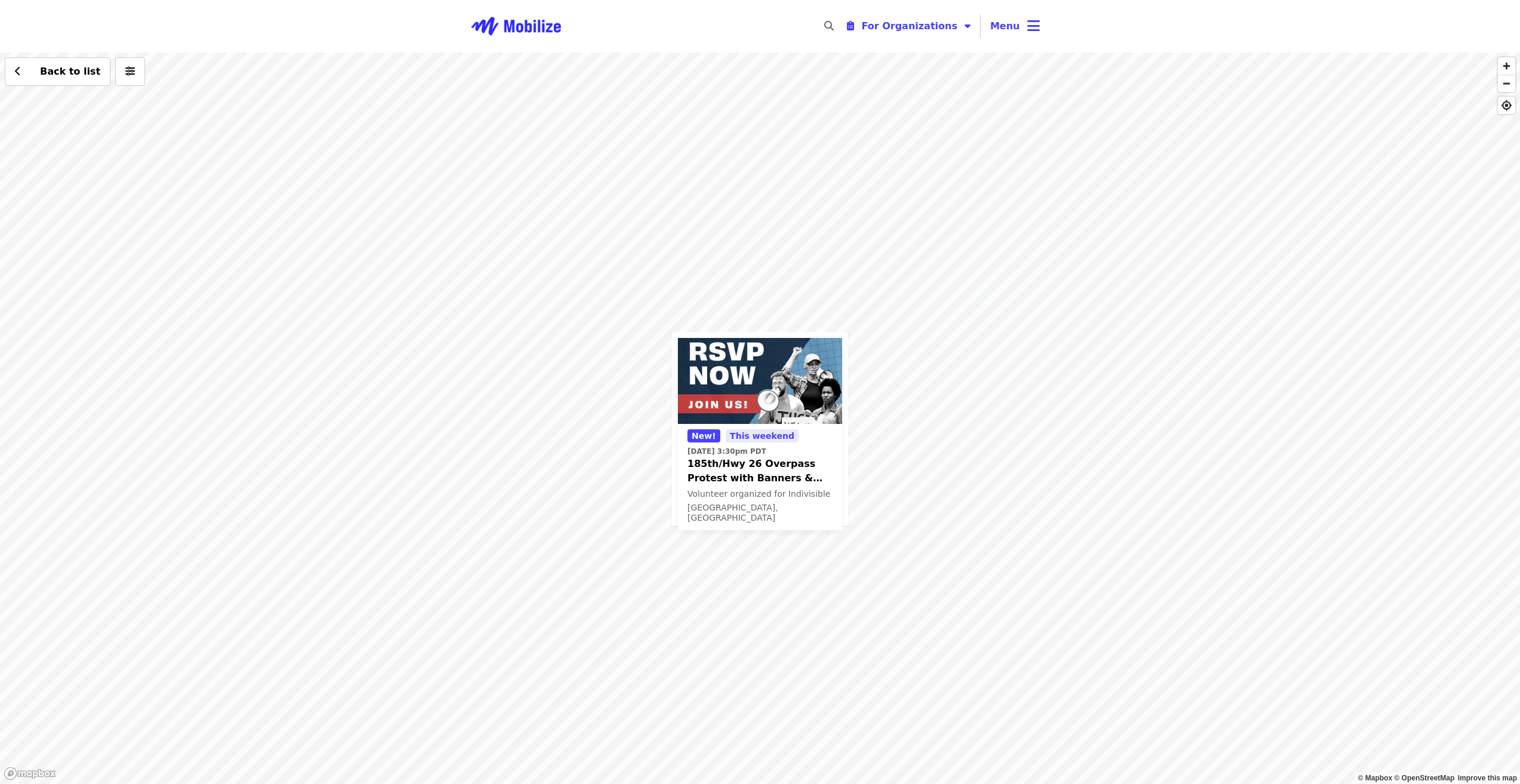
click at [748, 476] on span "185th/Hwy 26 Overpass Protest with Banners & Signs" at bounding box center [760, 471] width 145 height 29
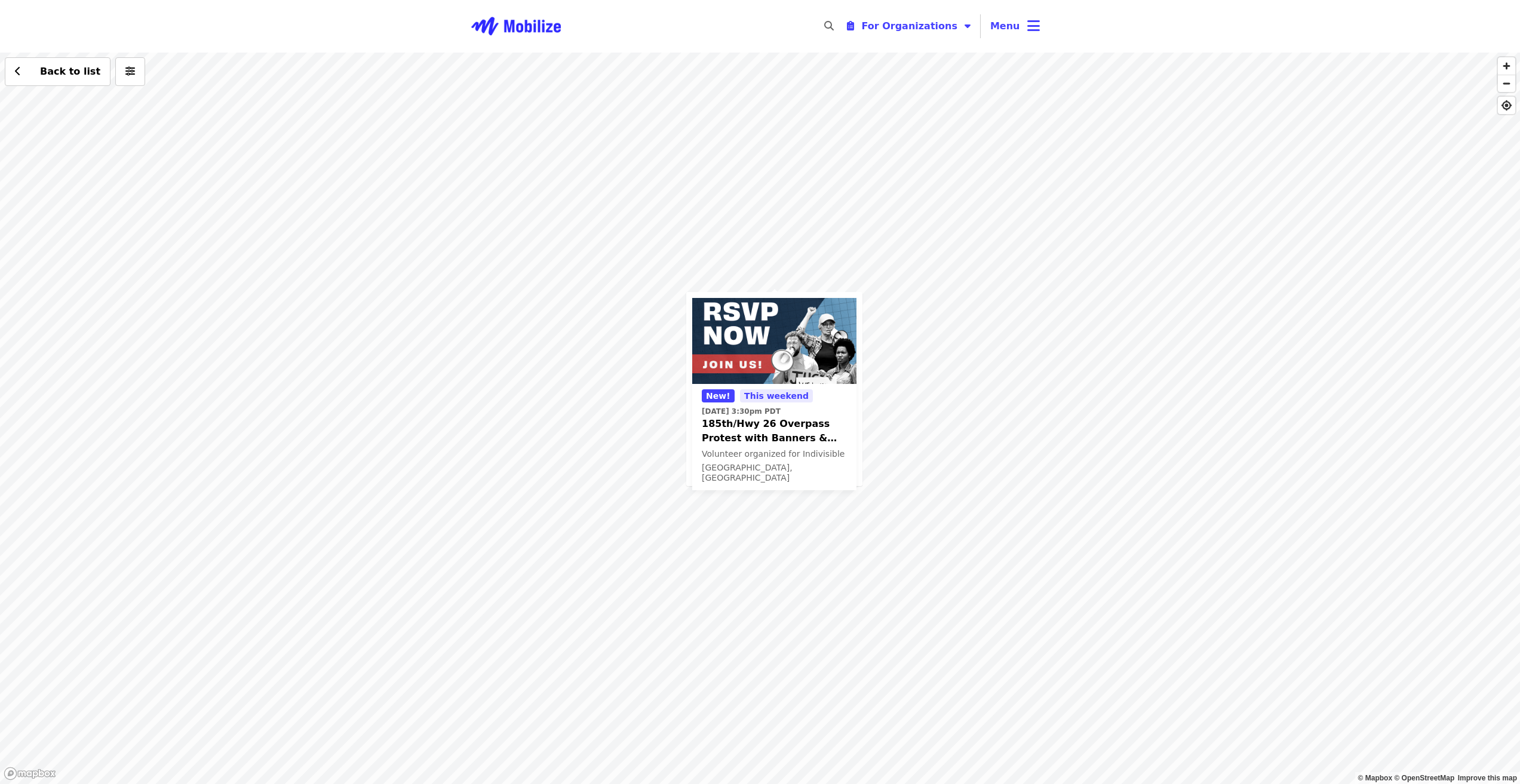
drag, startPoint x: 921, startPoint y: 495, endPoint x: 938, endPoint y: 435, distance: 62.4
click at [937, 444] on div "New! This weekend [DATE] 3:30pm PDT 185th/Hwy 26 Overpass Protest with Banners …" at bounding box center [760, 418] width 1520 height 732
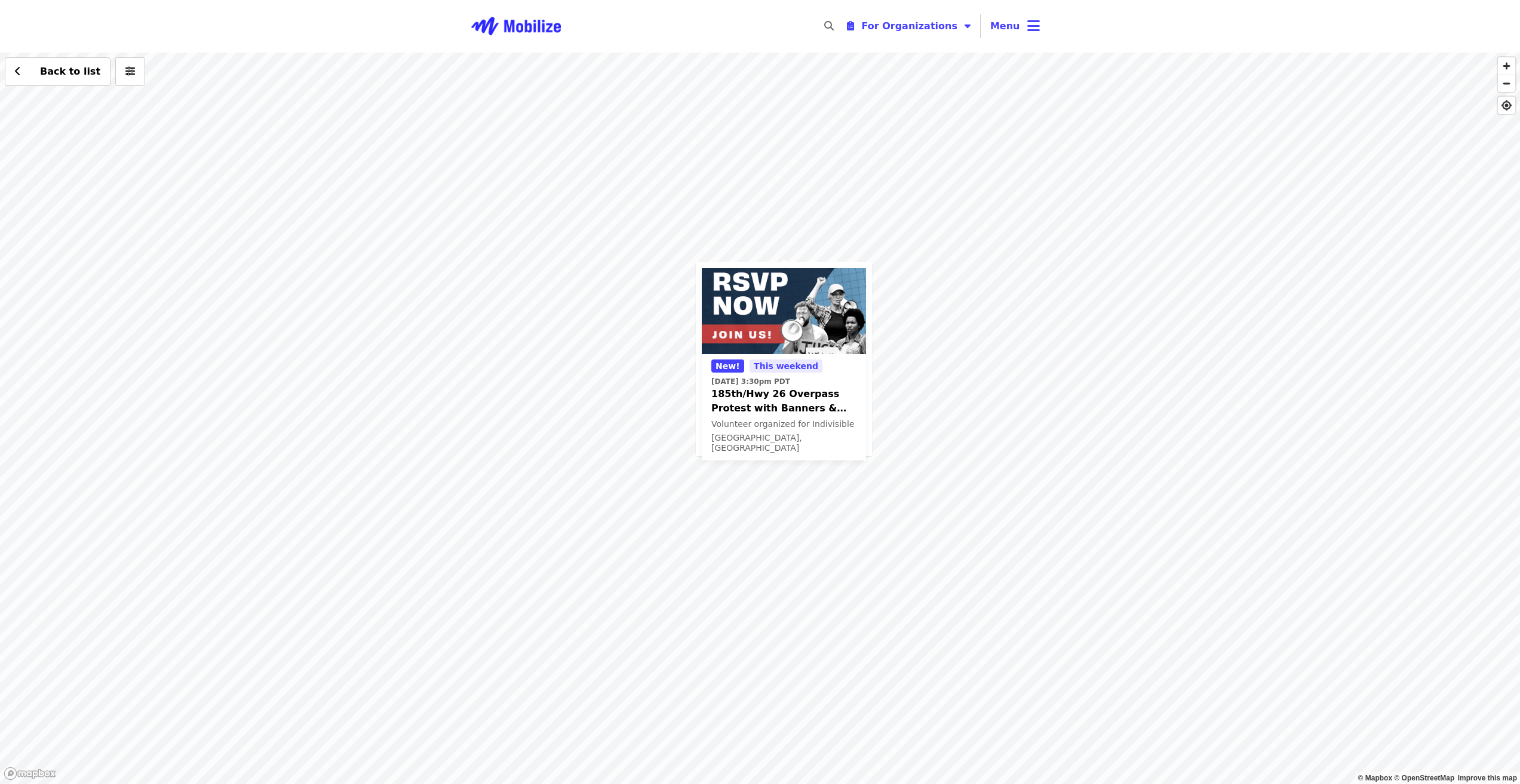
click at [1064, 464] on div "New! This weekend [DATE] 3:30pm PDT 185th/Hwy 26 Overpass Protest with Banners …" at bounding box center [760, 418] width 1520 height 732
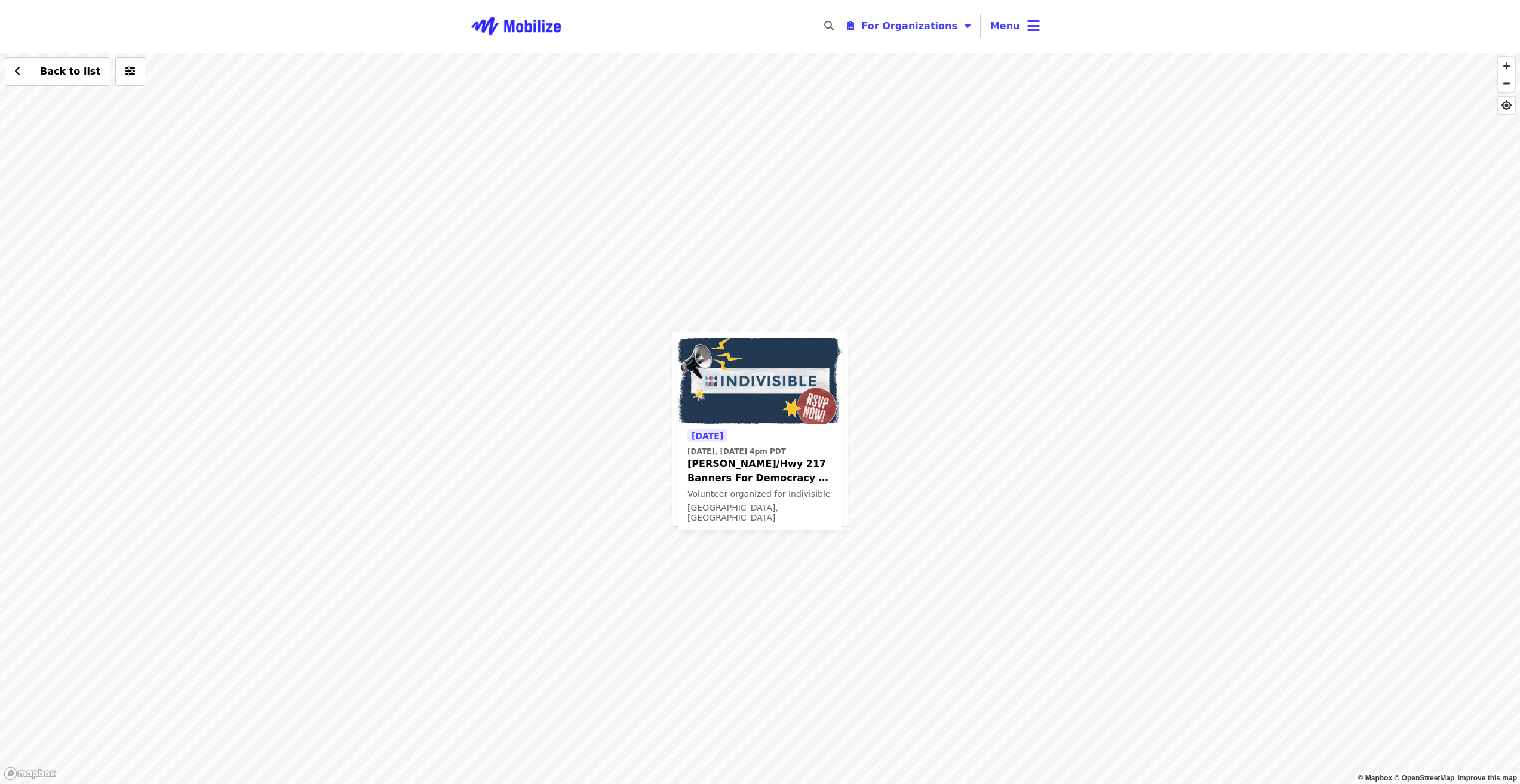
click at [859, 265] on div "[DATE] [DATE], [DATE] 4pm PDT [PERSON_NAME]/Hwy 217 Banners For Democracy & Aga…" at bounding box center [760, 418] width 1520 height 732
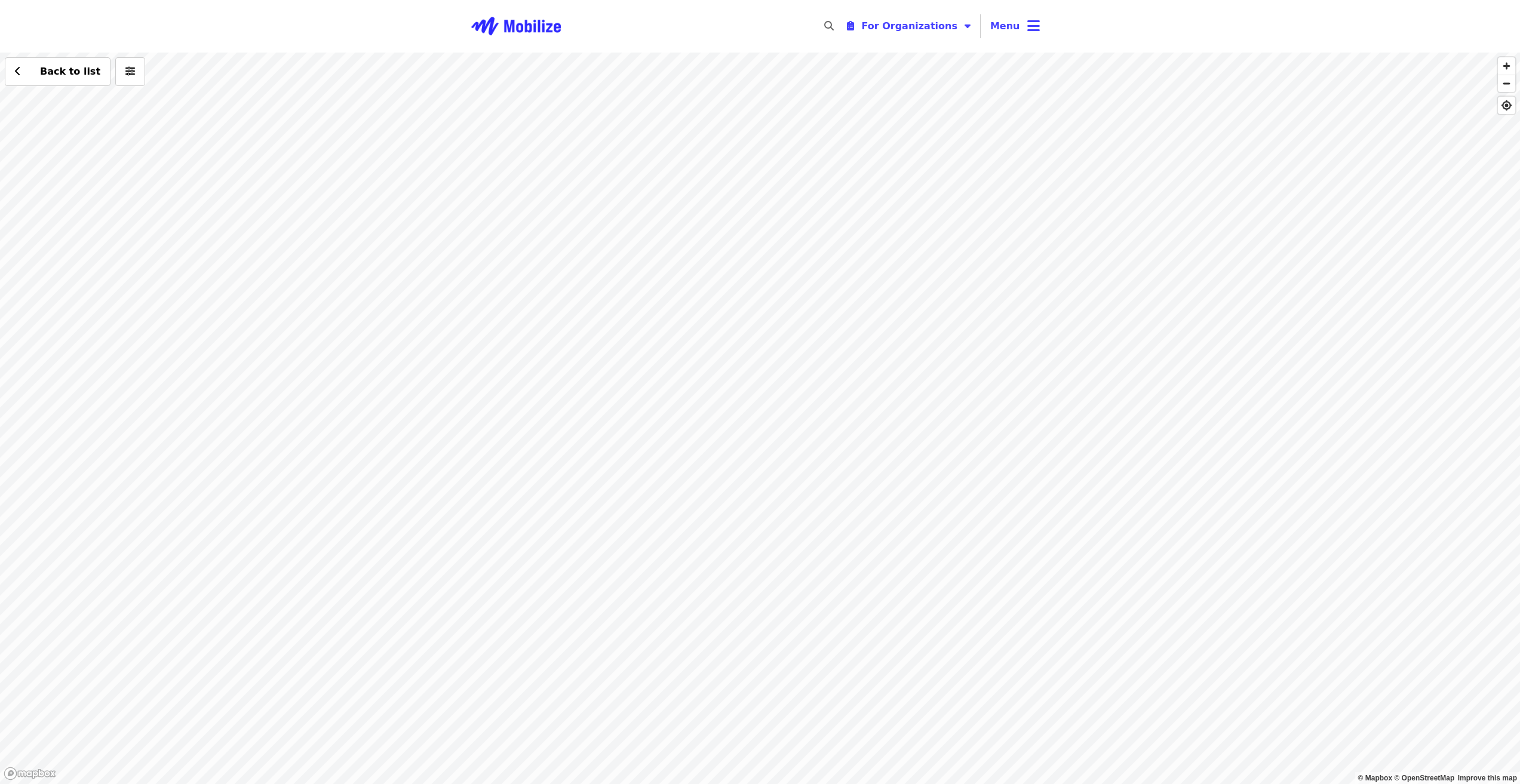
click at [969, 283] on div "Back to list" at bounding box center [760, 418] width 1520 height 732
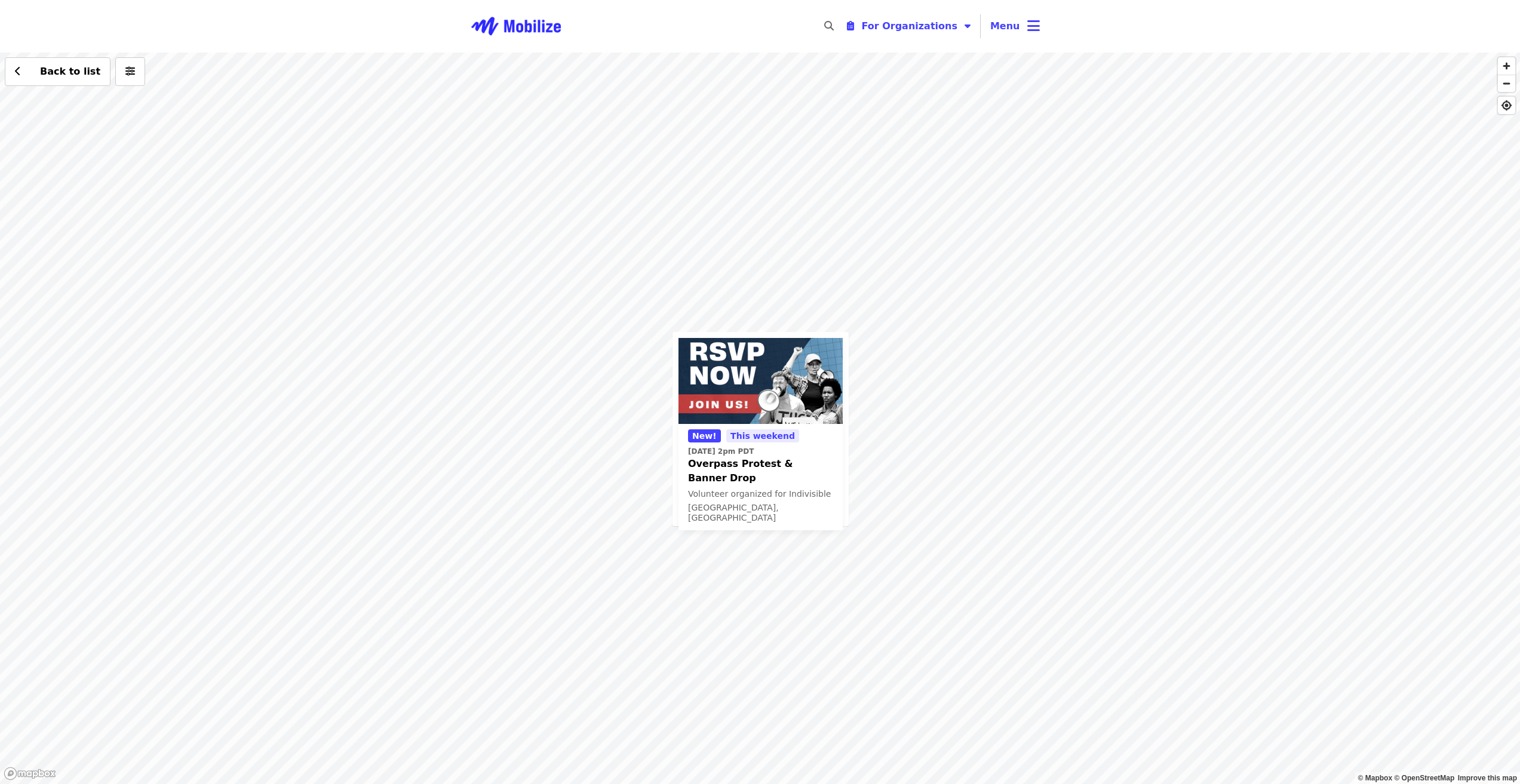
click at [521, 459] on div "New! This weekend [DATE] 2pm PDT Overpass Protest & Banner Drop Volunteer organ…" at bounding box center [760, 418] width 1520 height 732
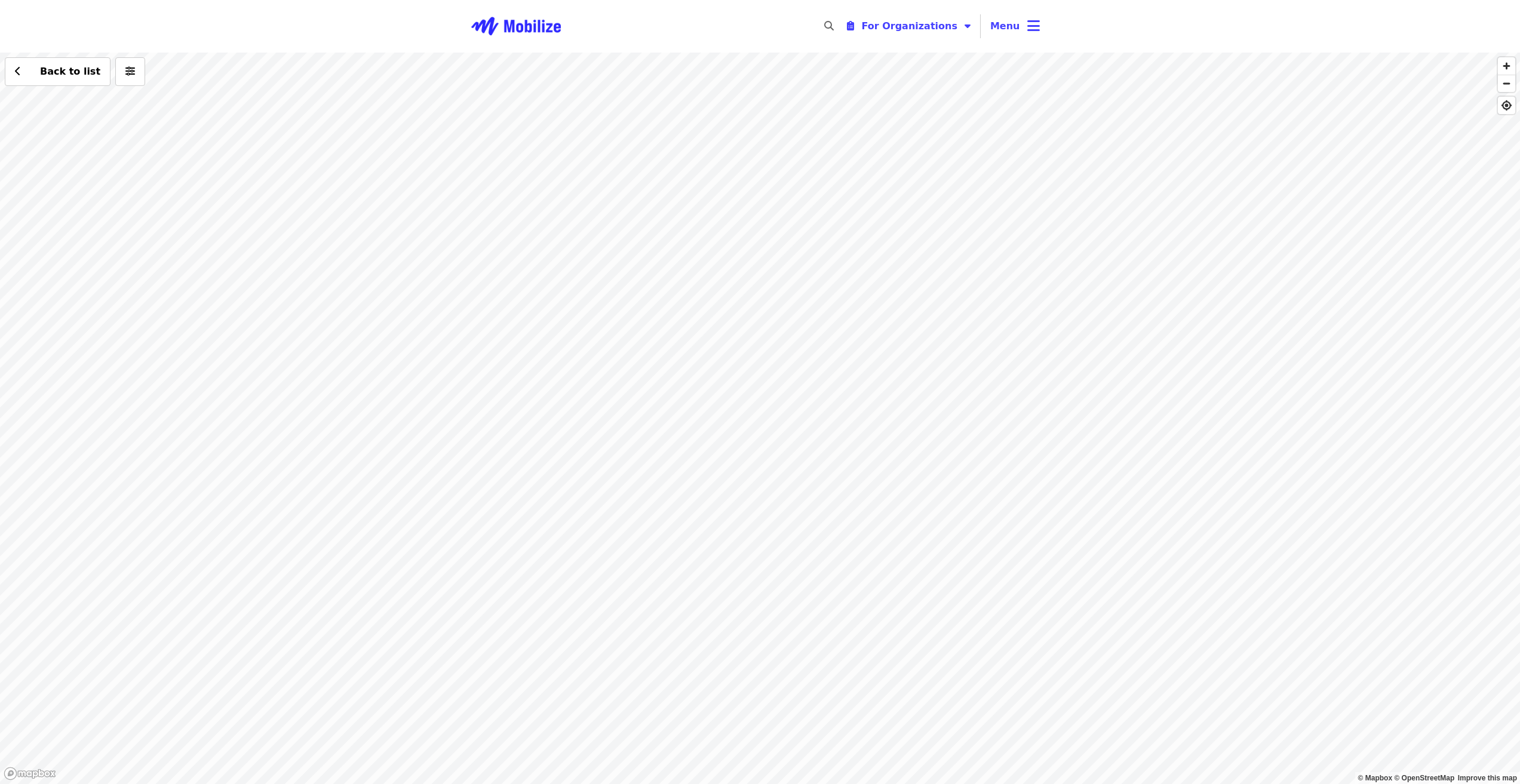
click at [799, 288] on div "Back to list" at bounding box center [760, 418] width 1520 height 732
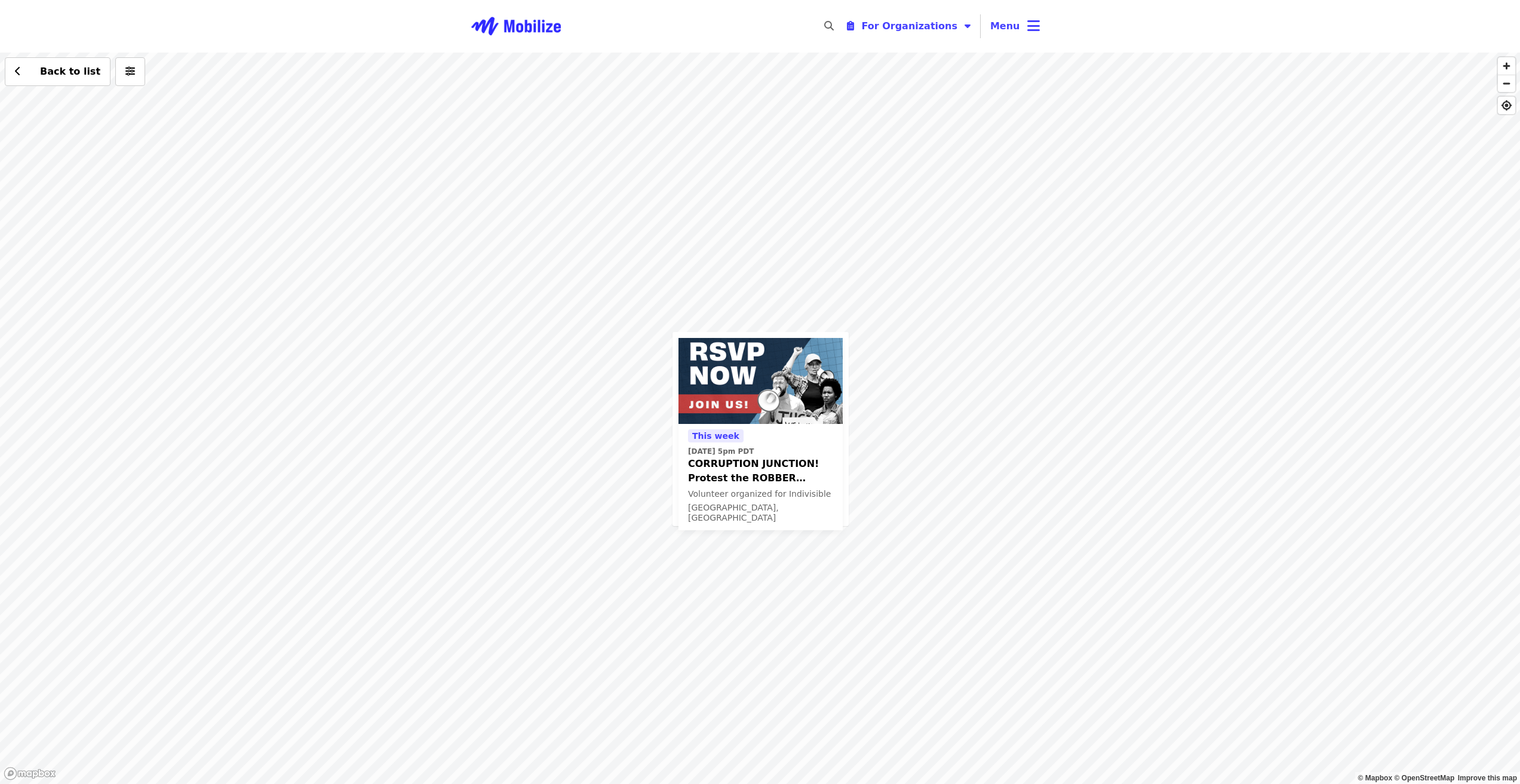
click at [315, 609] on div "[DATE][DATE] 5pm PDT CORRUPTION JUNCTION! Protest the ROBBER BARONS [PERSON_NAM…" at bounding box center [760, 418] width 1520 height 732
click at [1220, 234] on div "New! This weekend [DATE] 11am PDT Fight the [PERSON_NAME] takeover Volunteer or…" at bounding box center [760, 418] width 1520 height 732
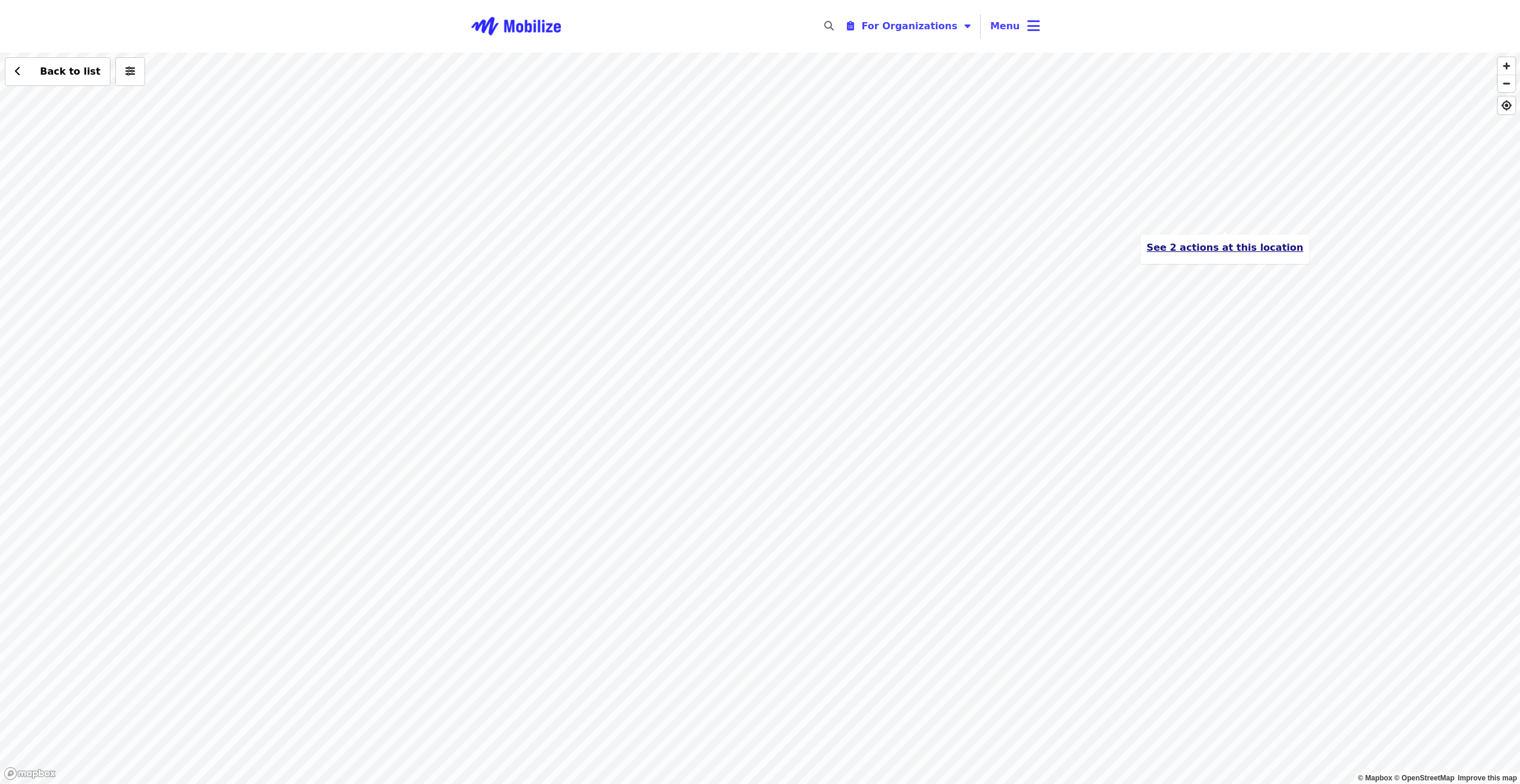
click at [1200, 251] on span "See 2 actions at this location" at bounding box center [1225, 247] width 157 height 11
drag, startPoint x: 730, startPoint y: 306, endPoint x: 711, endPoint y: 498, distance: 192.9
click at [711, 498] on div "See 2 actions at this location Back to list" at bounding box center [760, 418] width 1520 height 732
drag, startPoint x: 868, startPoint y: 394, endPoint x: 802, endPoint y: 360, distance: 74.2
click at [802, 360] on div "See 2 actions at this location Back to list" at bounding box center [760, 418] width 1520 height 732
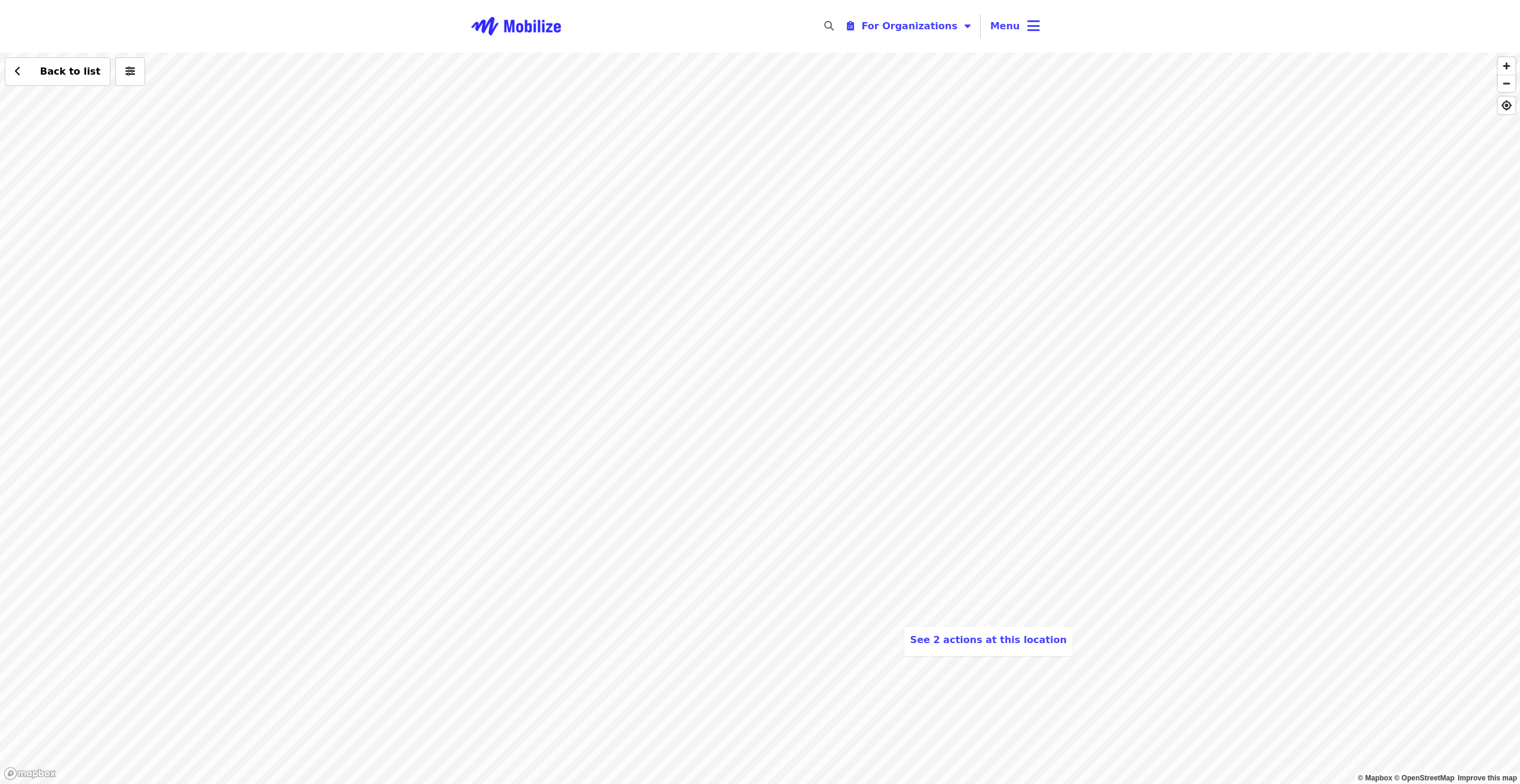
click at [512, 278] on div "See 2 actions at this location Back to list" at bounding box center [760, 418] width 1520 height 732
click at [529, 293] on span "See 2 actions at this location" at bounding box center [516, 294] width 157 height 11
